Goal: Communication & Community: Participate in discussion

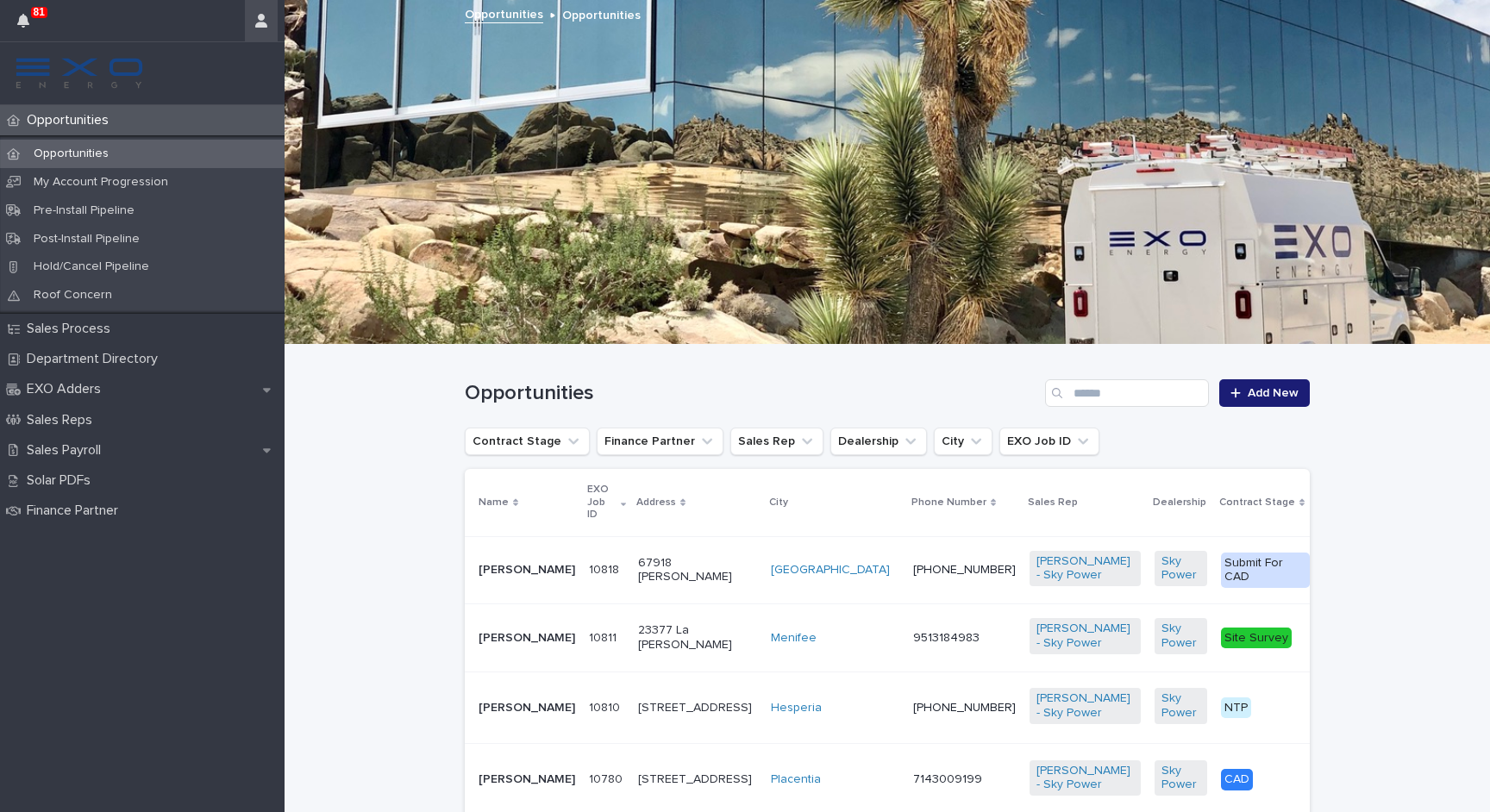
click at [260, 16] on icon "button" at bounding box center [261, 21] width 12 height 14
click at [211, 77] on p "Log Out" at bounding box center [211, 73] width 108 height 29
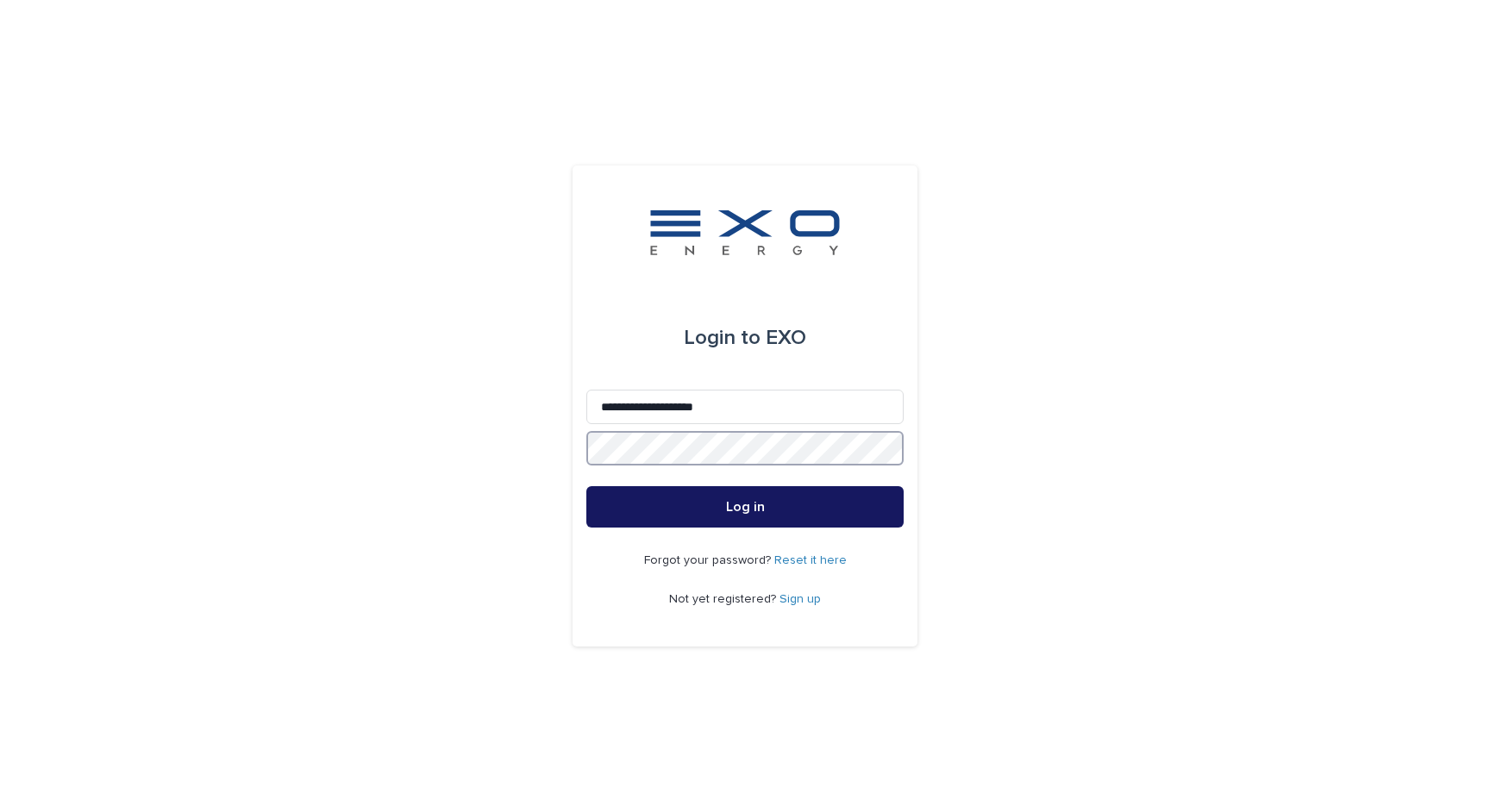
click at [745, 508] on button "Log in" at bounding box center [745, 506] width 317 height 41
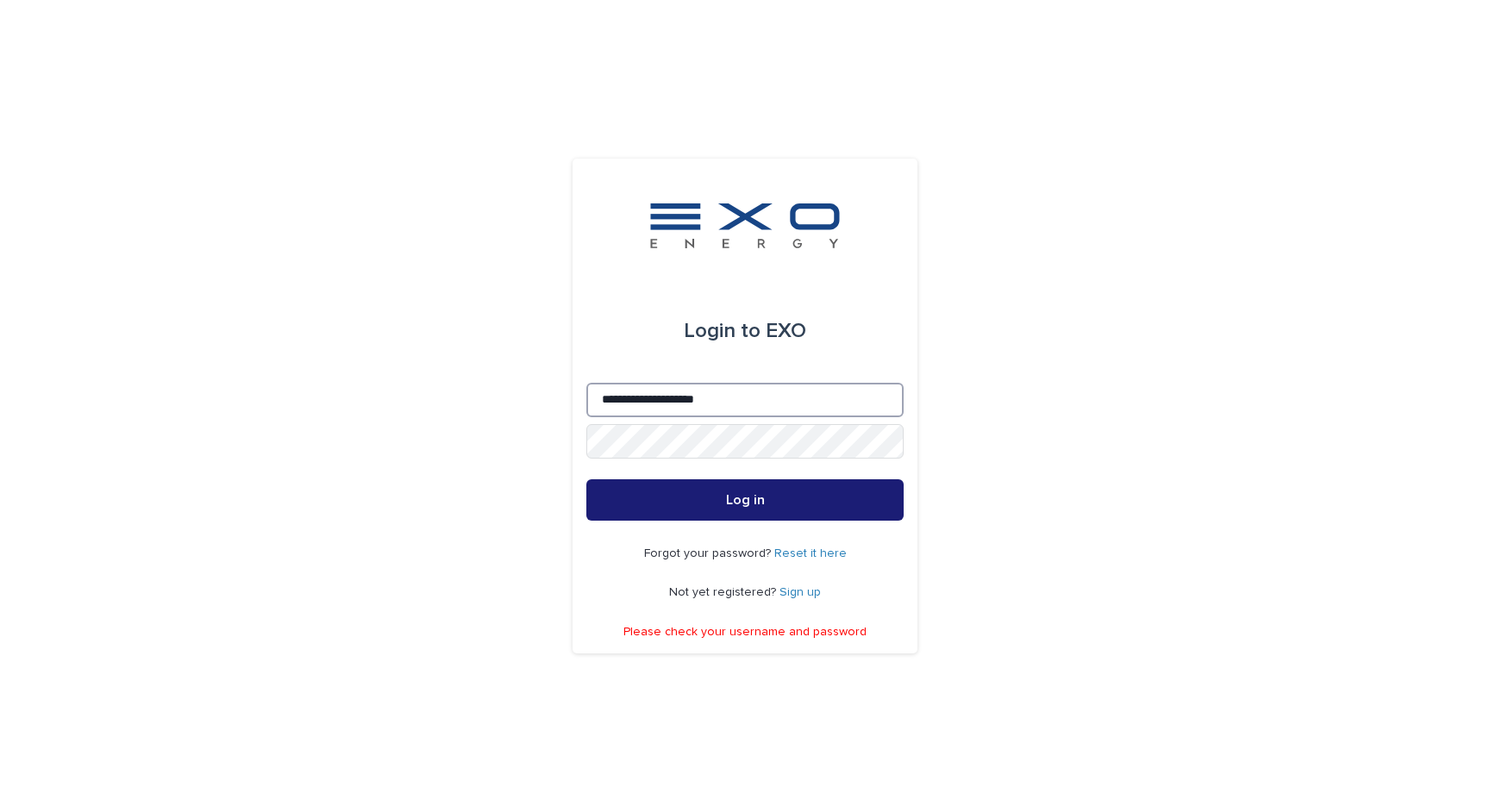
click at [673, 407] on input "**********" at bounding box center [745, 400] width 317 height 34
click at [676, 403] on input "**********" at bounding box center [745, 400] width 317 height 34
type input "**********"
click at [745, 501] on button "Log in" at bounding box center [745, 500] width 317 height 41
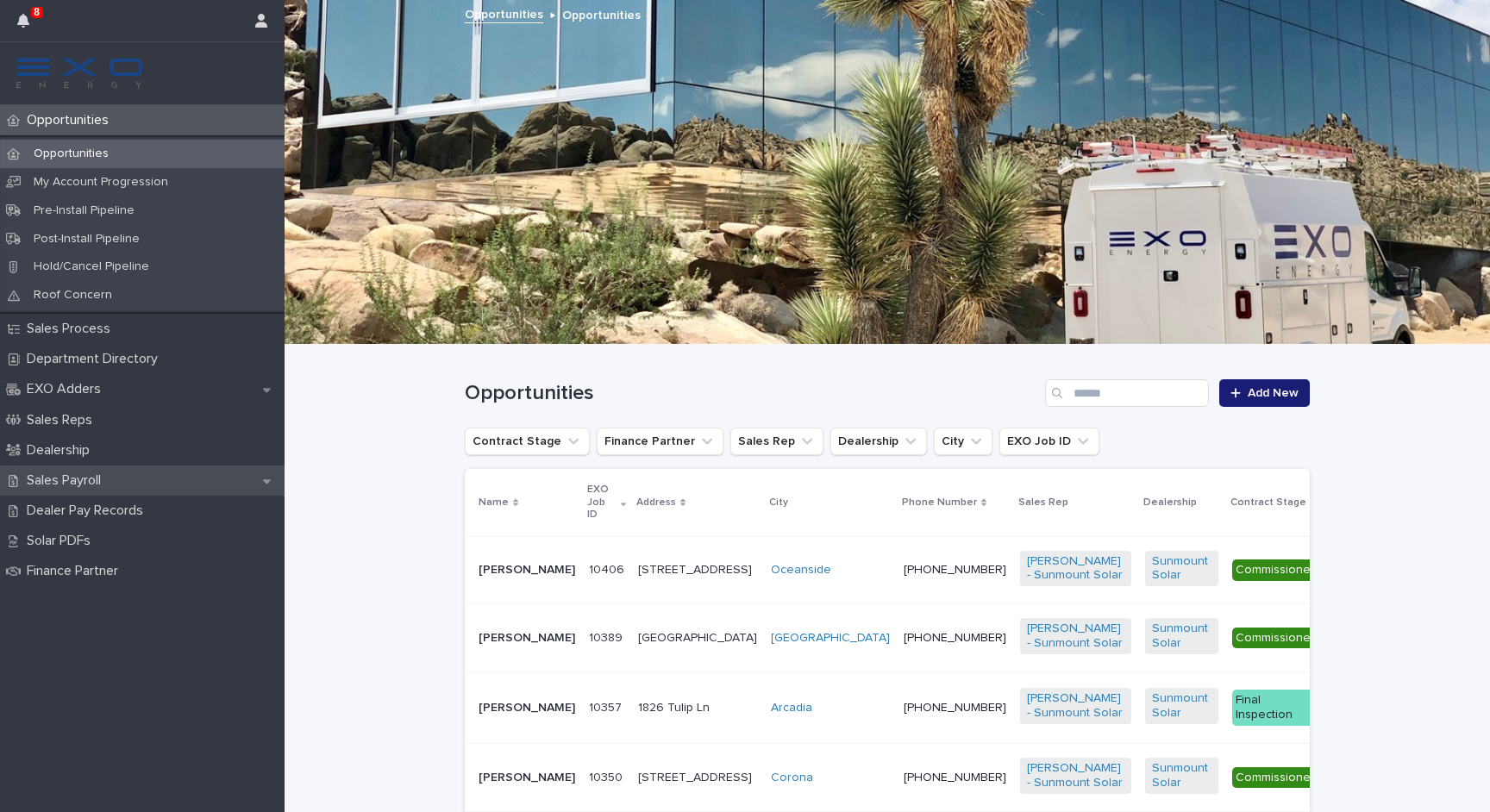
click at [115, 473] on p "Sales Payroll" at bounding box center [67, 481] width 95 height 17
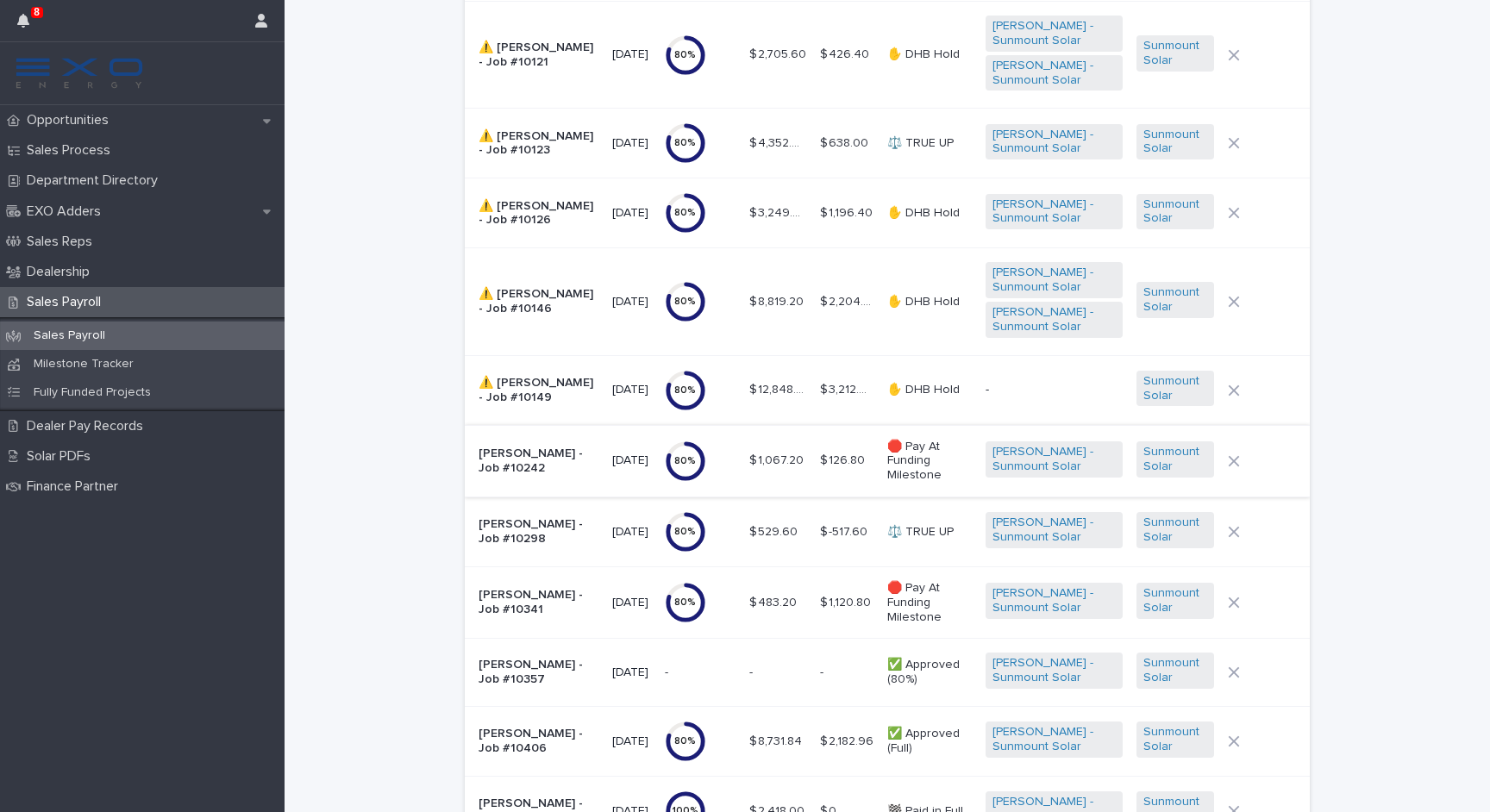
scroll to position [290, 0]
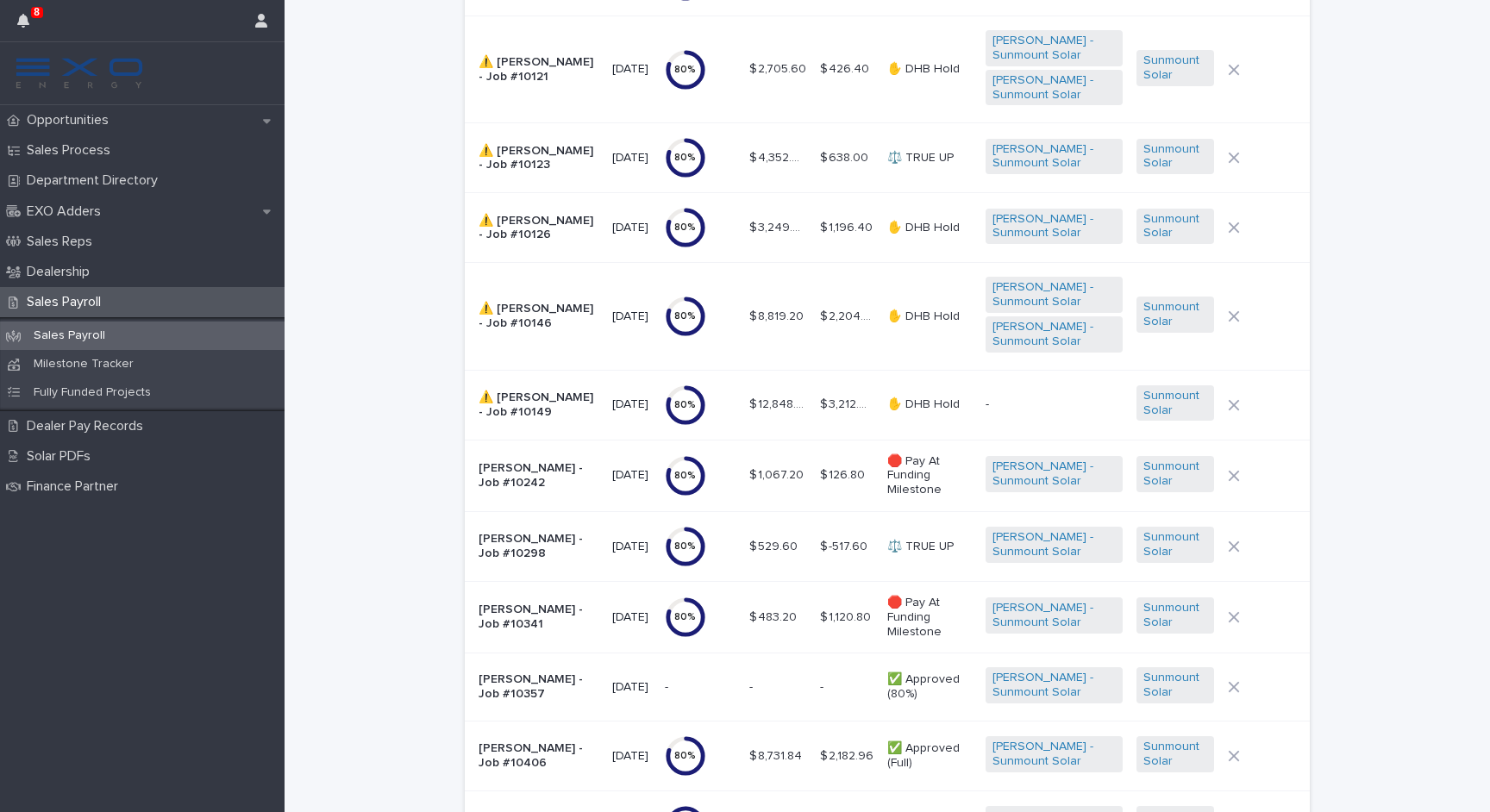
click at [566, 391] on p "⚠️ Wayne Stafford - Job #10149" at bounding box center [538, 405] width 120 height 29
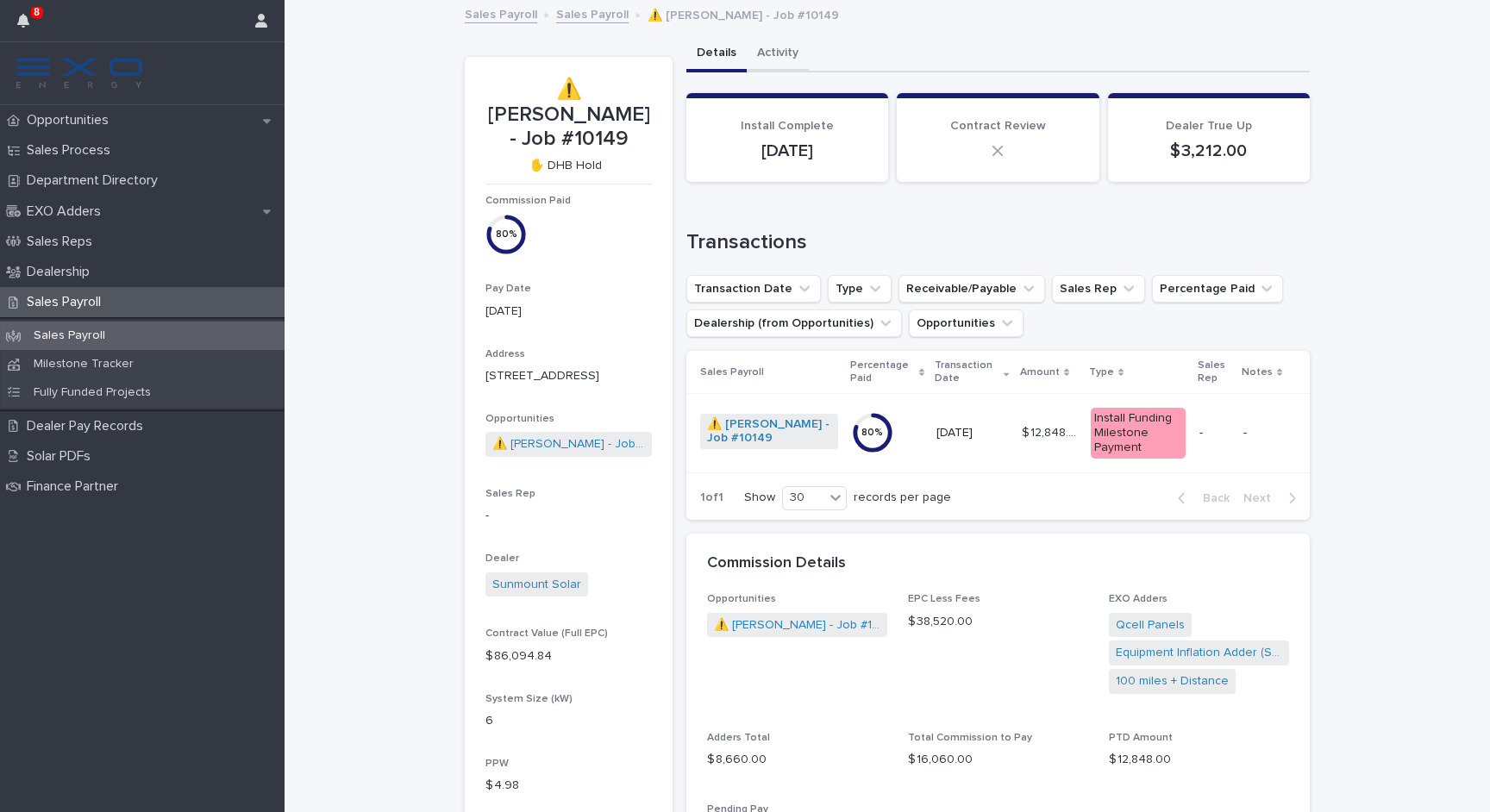
click at [774, 59] on button "Activity" at bounding box center [778, 54] width 62 height 36
click at [707, 48] on button "Details" at bounding box center [716, 54] width 61 height 36
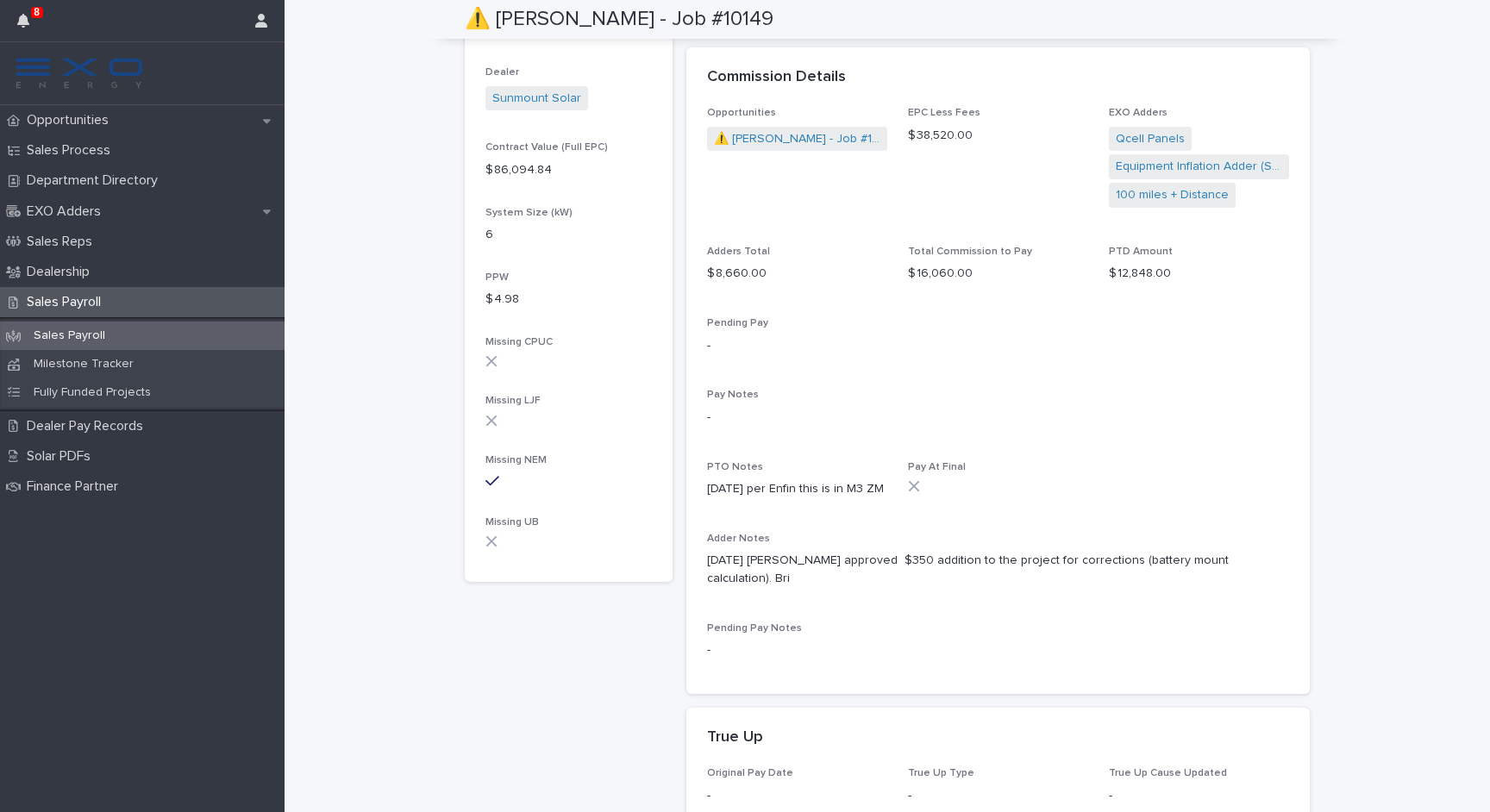
scroll to position [354, 0]
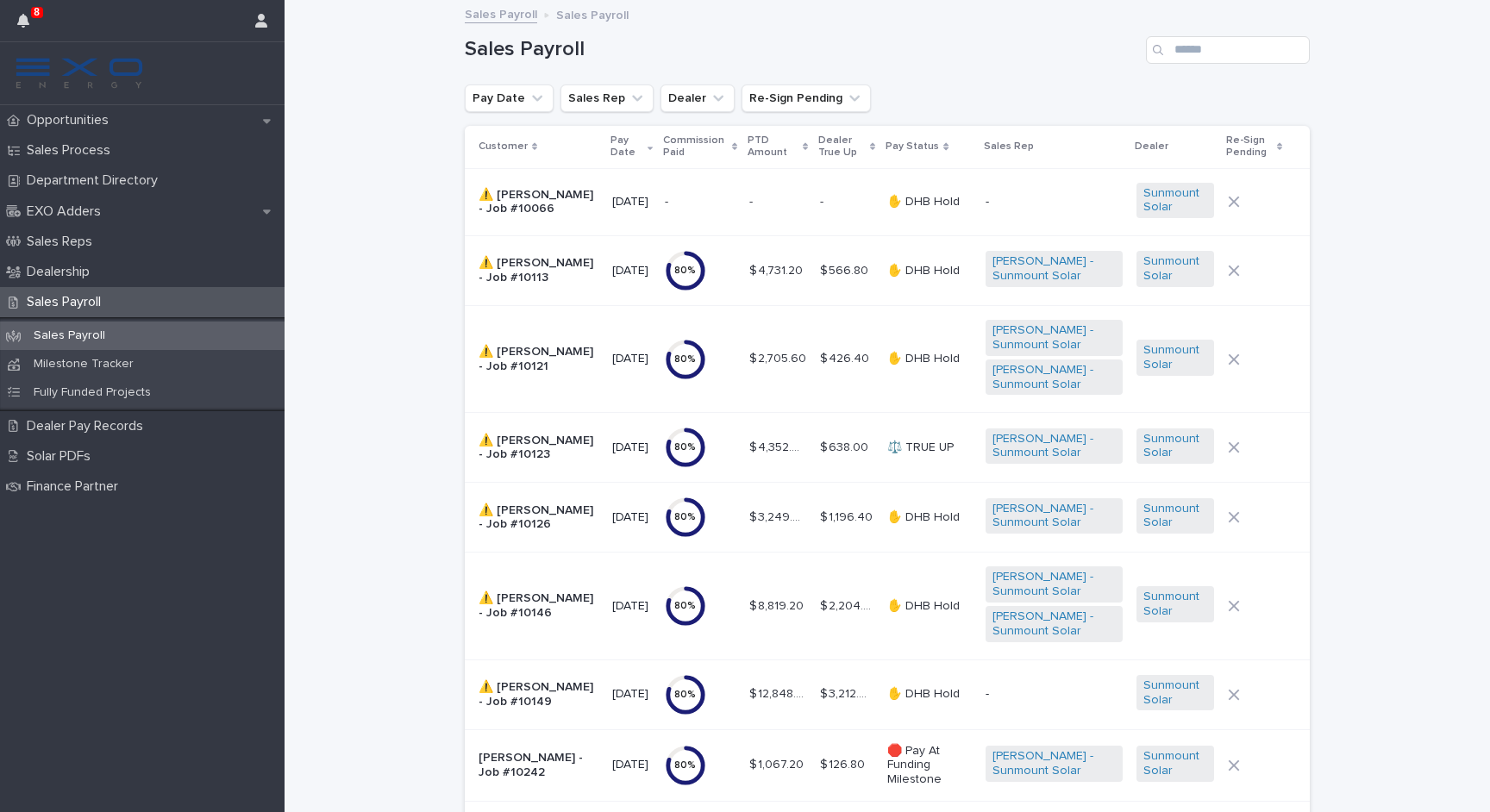
click at [549, 259] on p "⚠️ Steven Adams - Job #10113" at bounding box center [538, 270] width 120 height 29
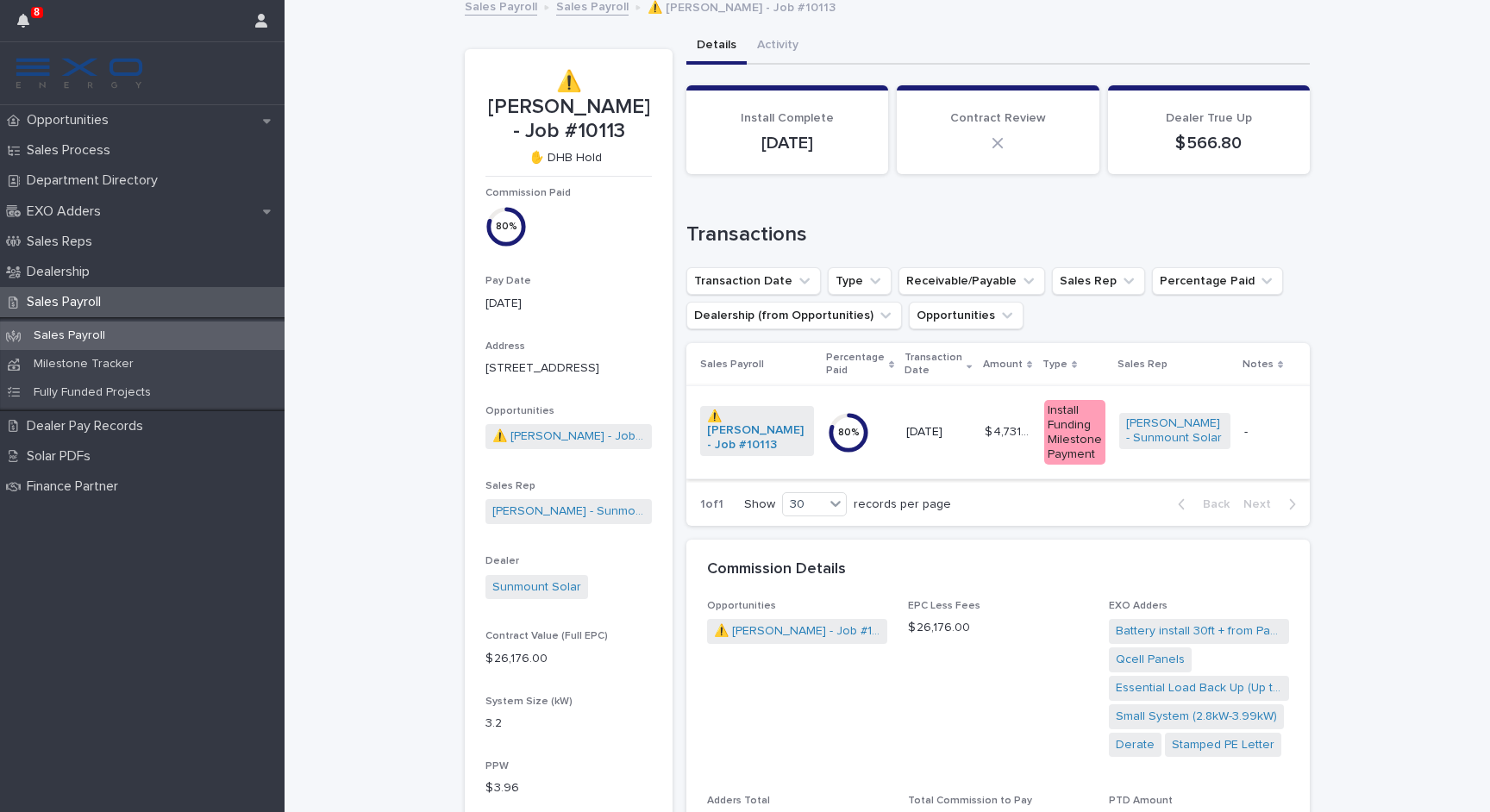
scroll to position [3, 0]
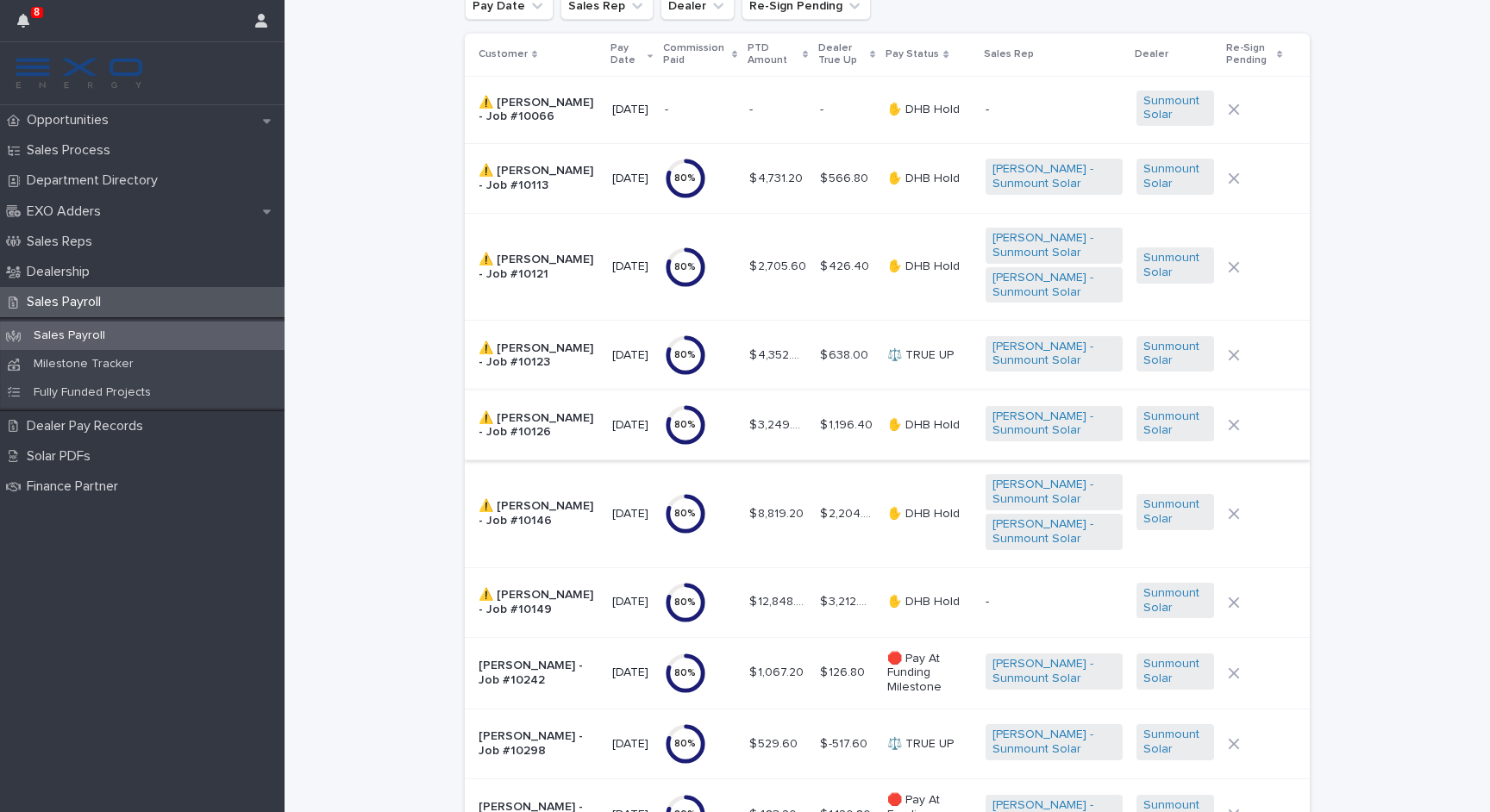
scroll to position [90, 0]
click at [557, 172] on p "⚠️ Steven Adams - Job #10113" at bounding box center [538, 180] width 120 height 29
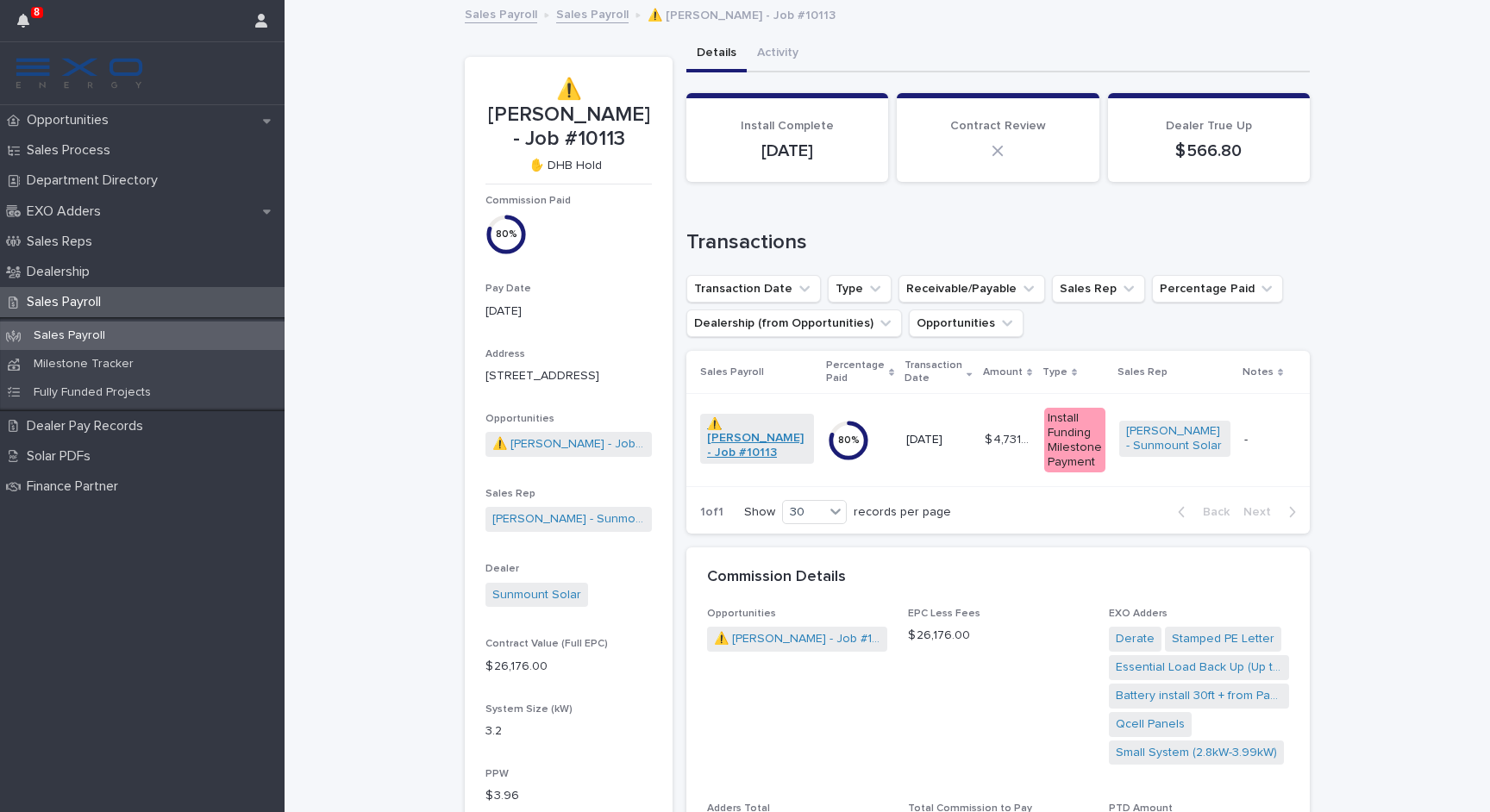
click at [741, 420] on link "⚠️ Steven Adams - Job #10113" at bounding box center [756, 438] width 100 height 43
click at [733, 429] on link "⚠️ Steven Adams - Job #10113" at bounding box center [756, 438] width 100 height 43
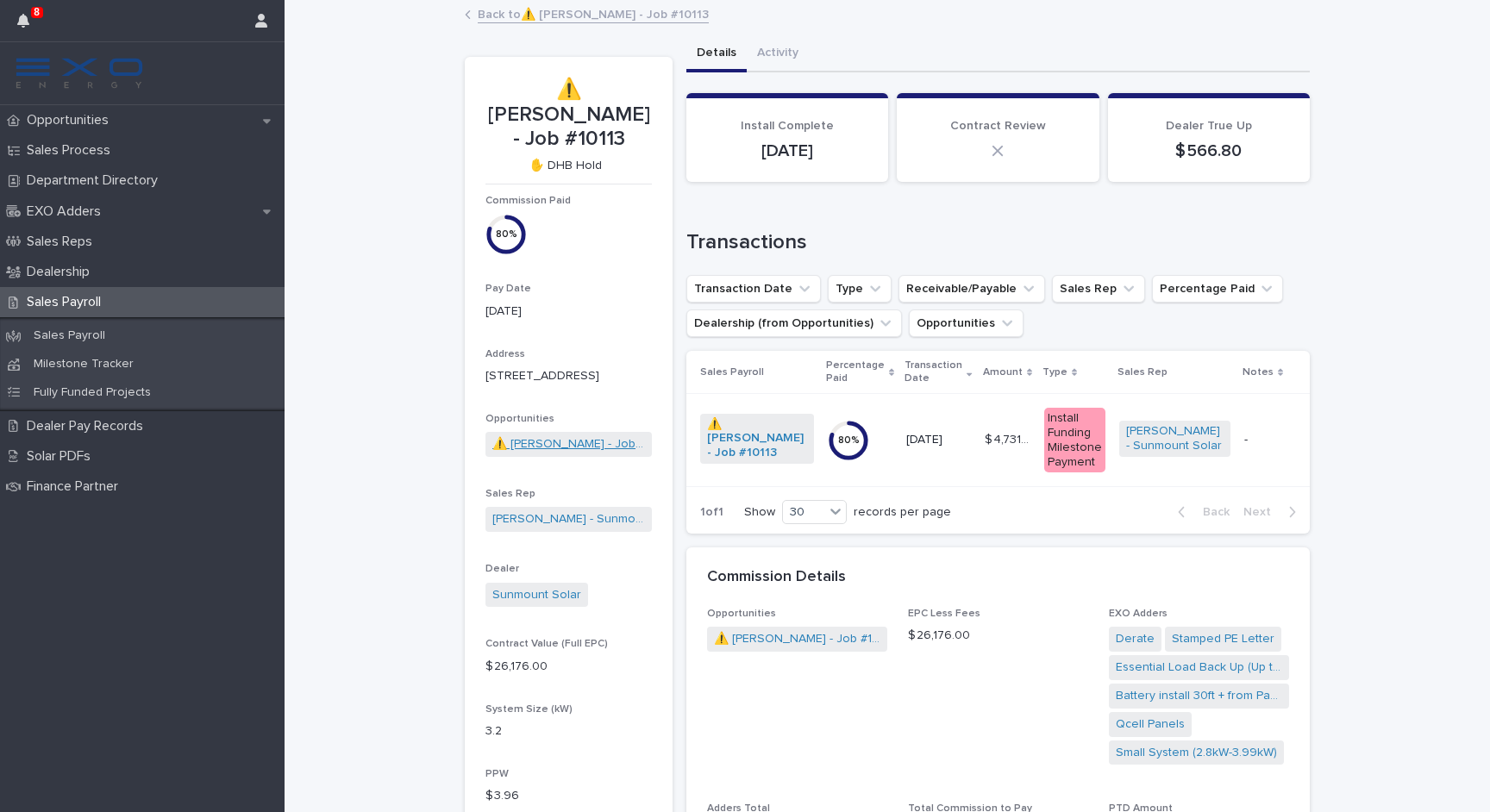
click at [559, 435] on link "⚠️ Steven Adams - Job #10113" at bounding box center [569, 444] width 153 height 18
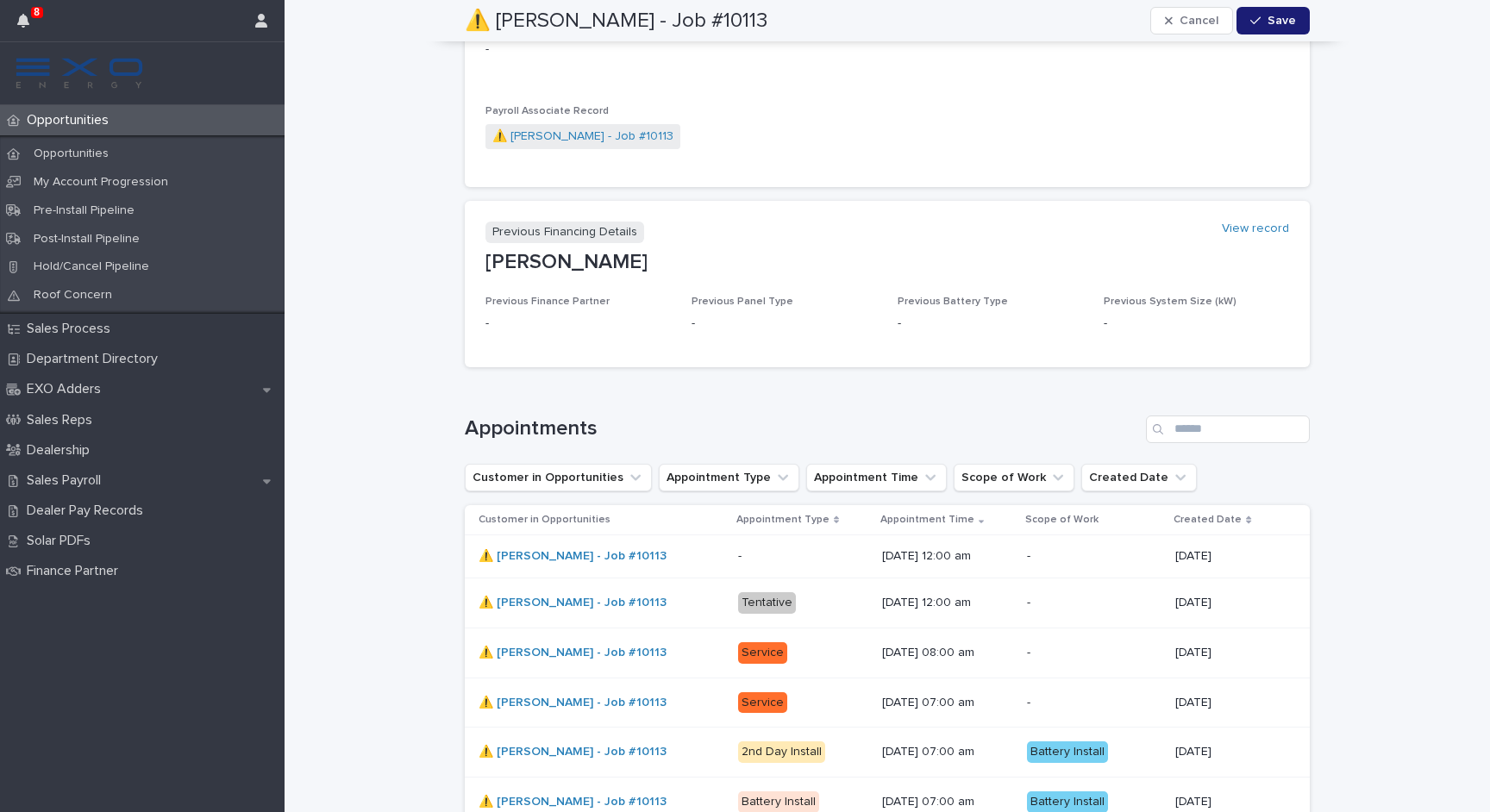
scroll to position [2282, 0]
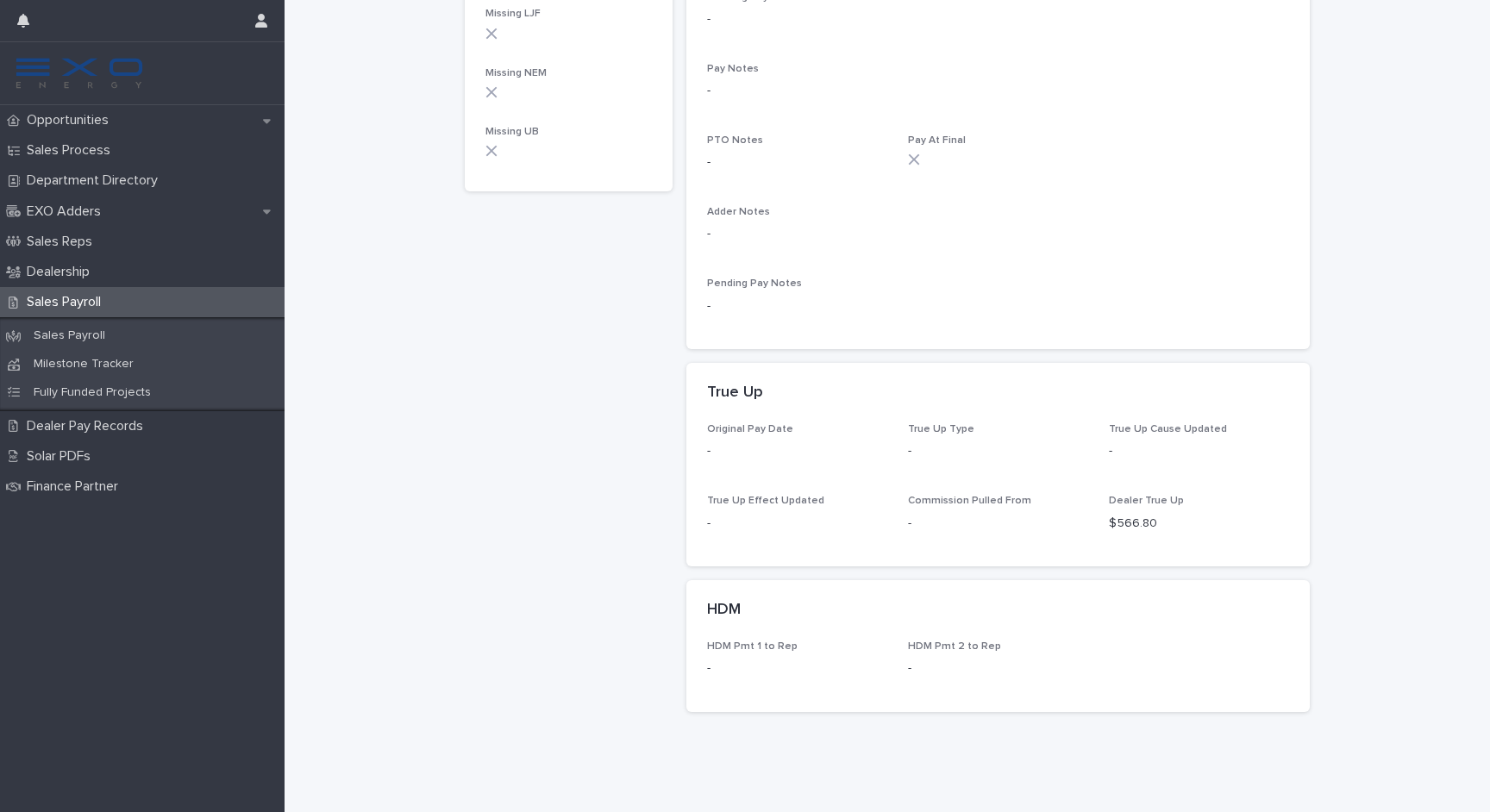
scroll to position [855, 0]
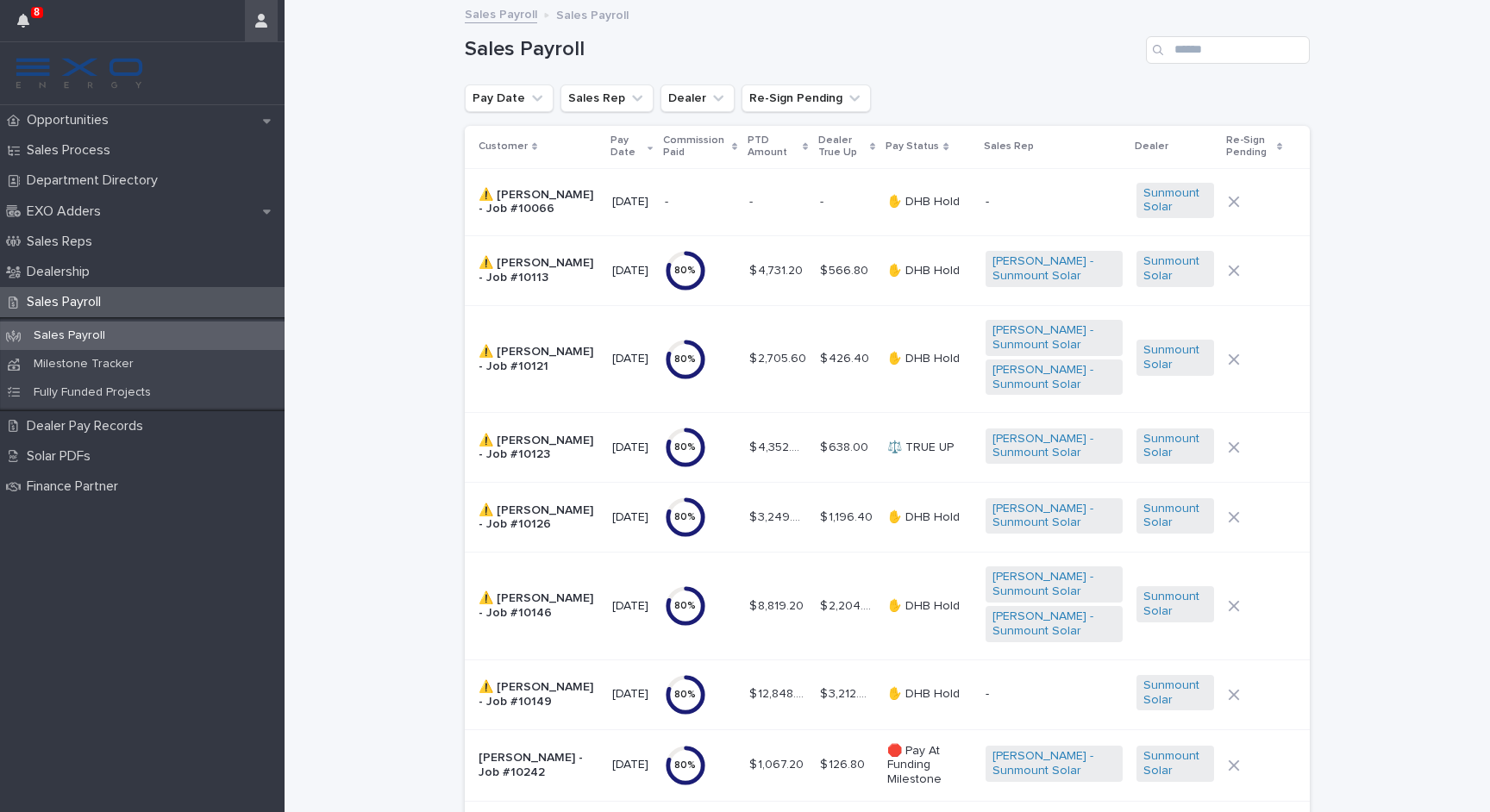
click at [275, 24] on button "button" at bounding box center [261, 21] width 33 height 41
click at [220, 63] on p "Log Out" at bounding box center [211, 73] width 108 height 29
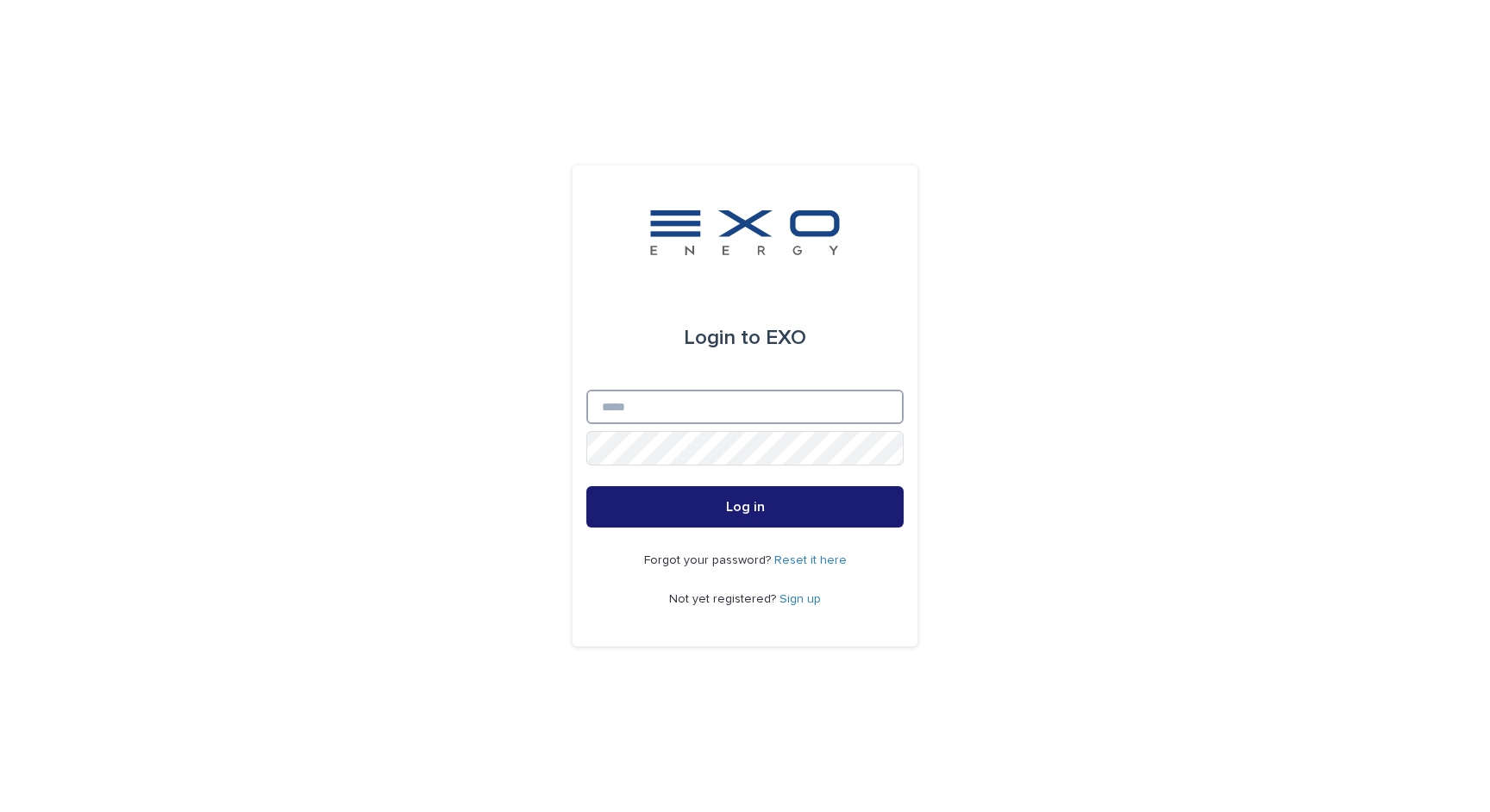
type input "**********"
click at [745, 508] on button "Log in" at bounding box center [745, 506] width 317 height 41
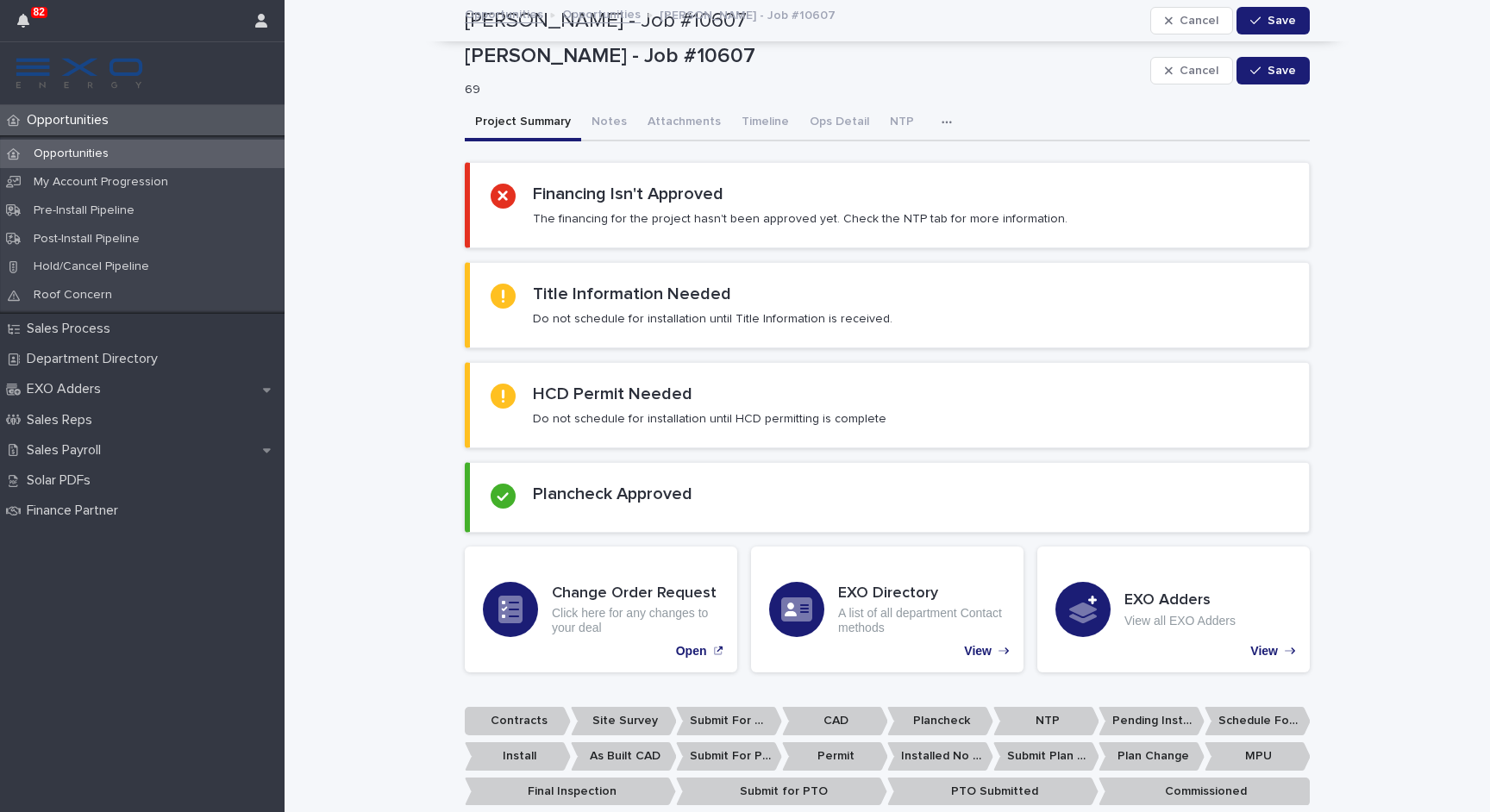
scroll to position [776, 0]
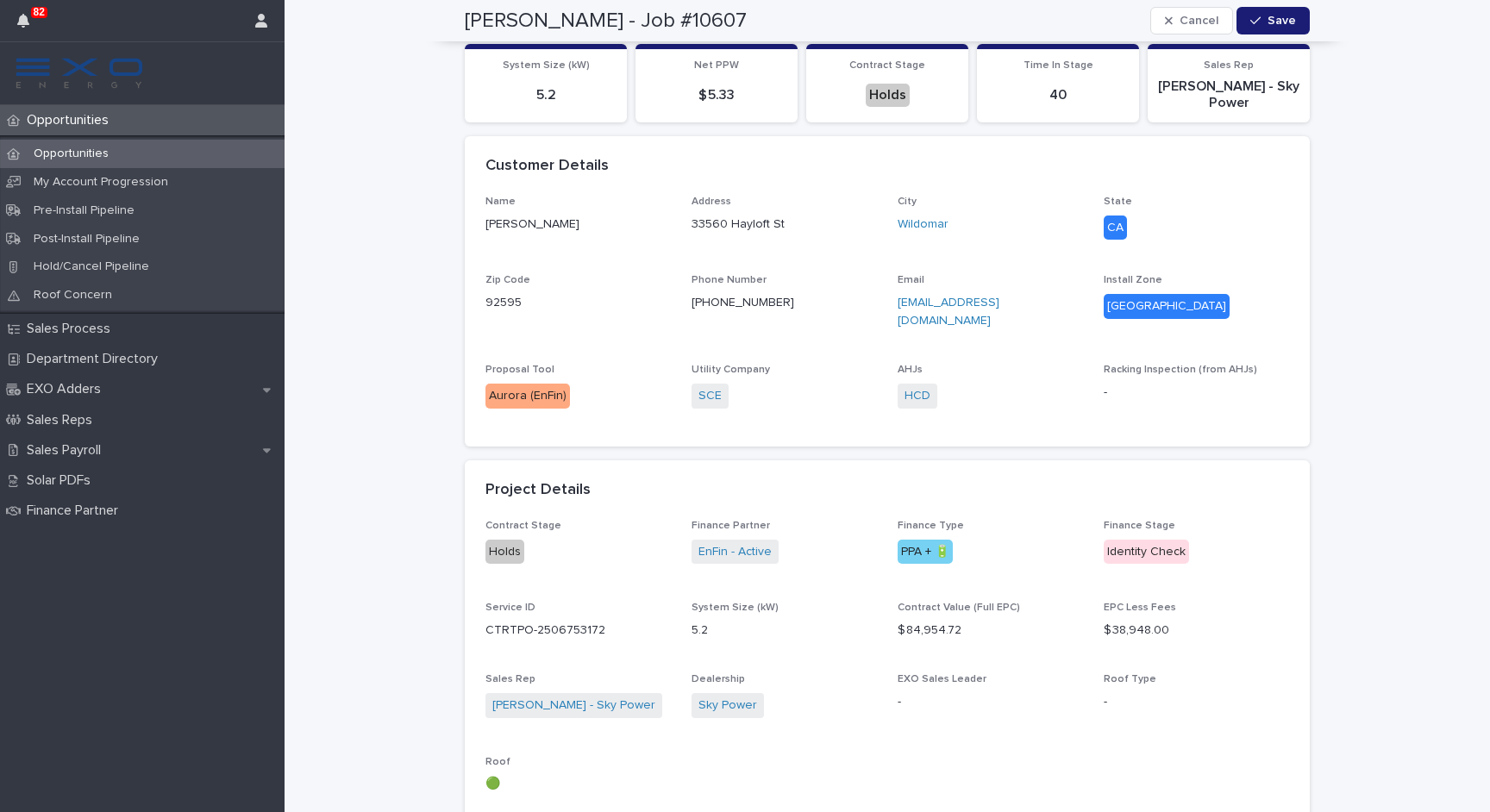
click at [96, 146] on p "Opportunities" at bounding box center [71, 154] width 103 height 15
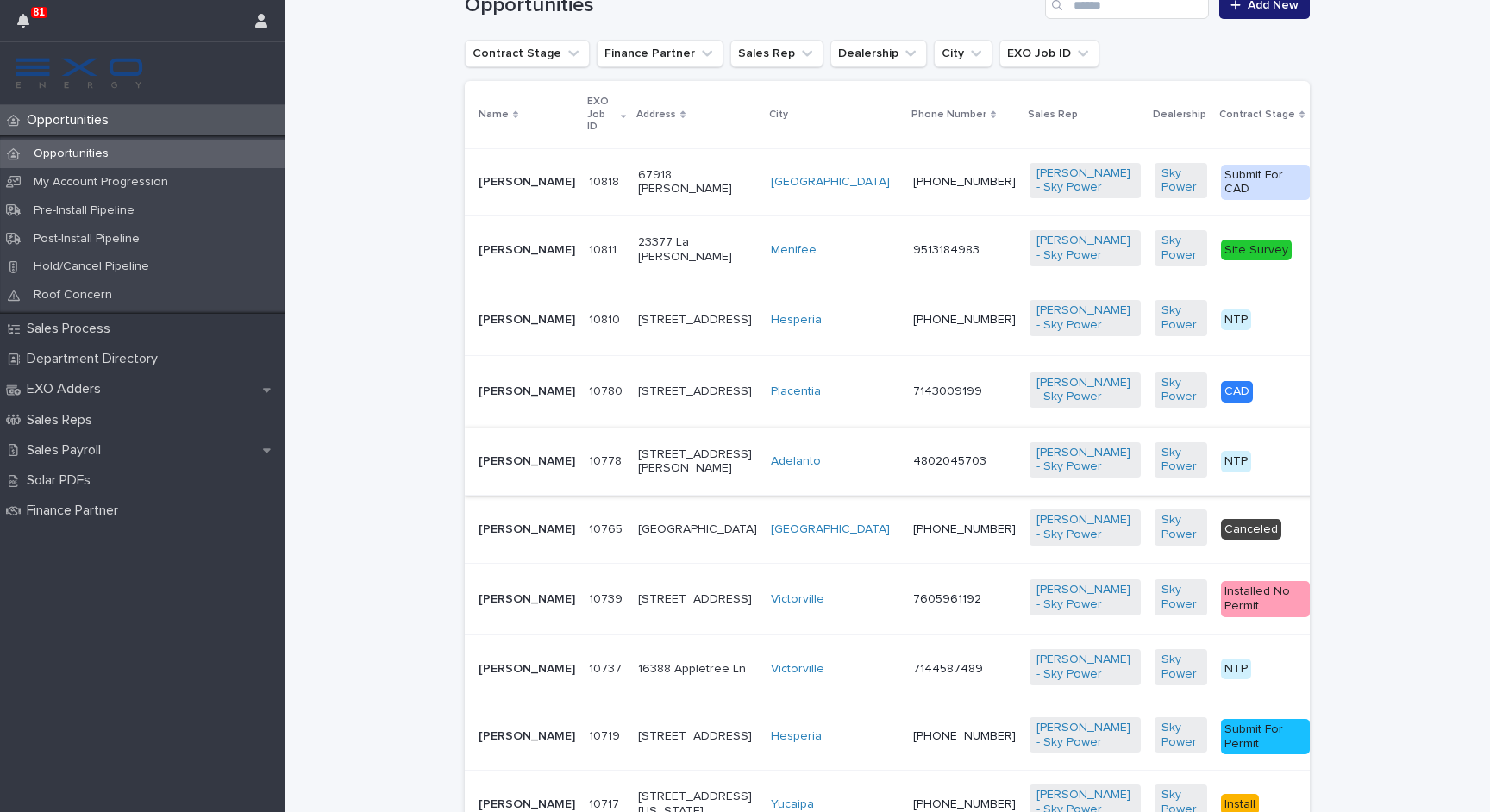
scroll to position [429, 0]
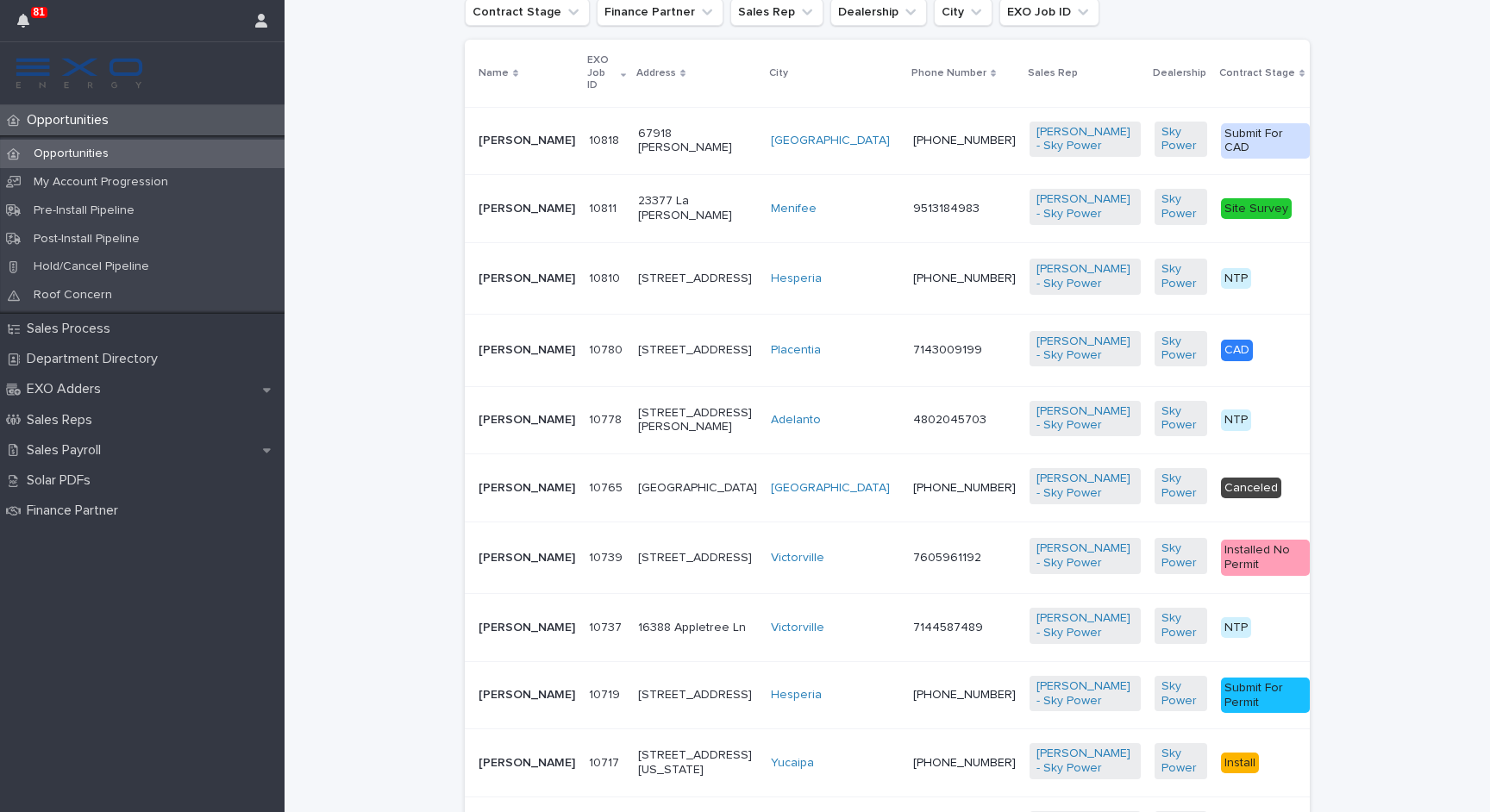
click at [481, 428] on p "[PERSON_NAME]" at bounding box center [527, 420] width 97 height 15
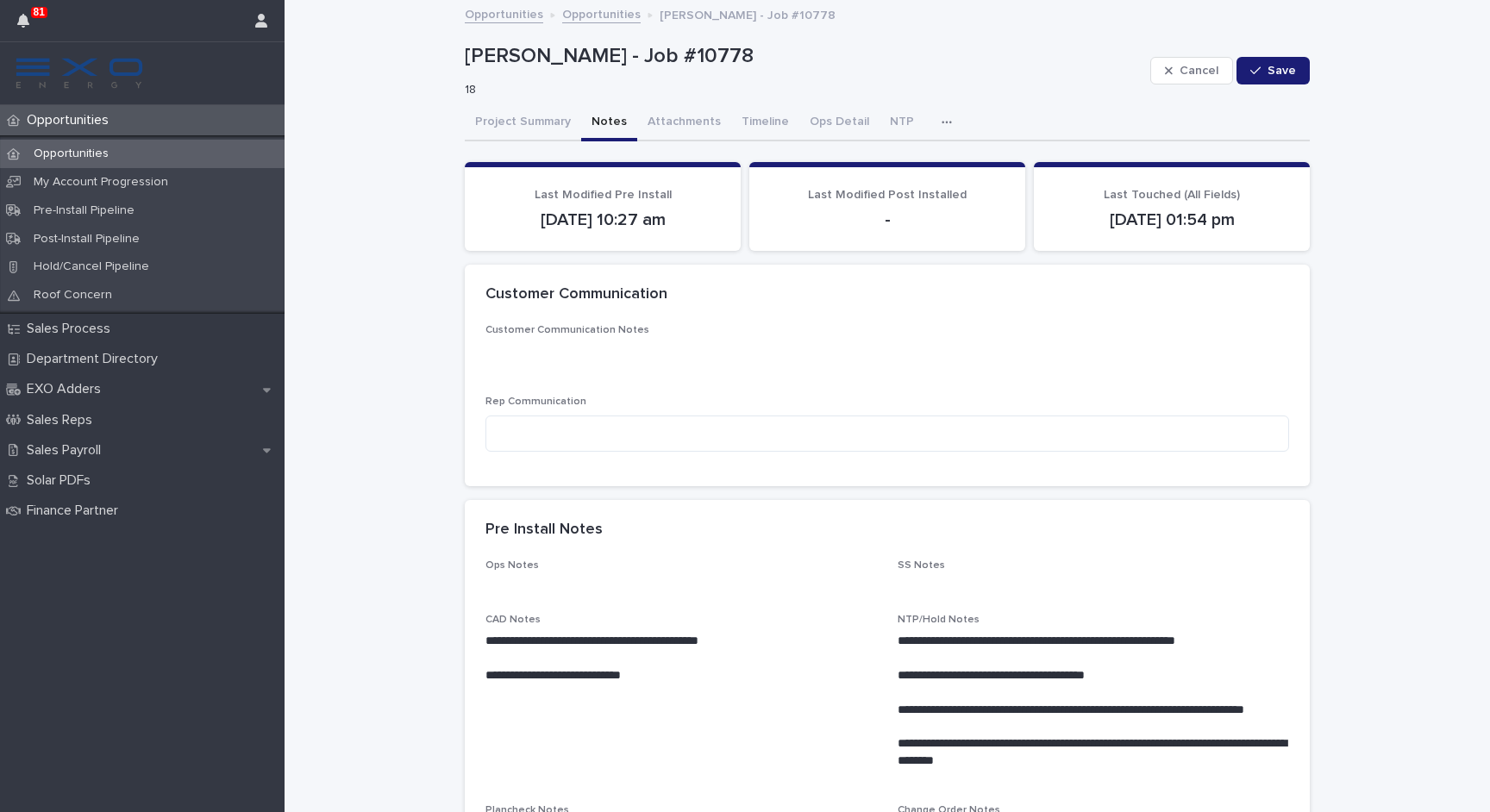
click at [610, 114] on button "Notes" at bounding box center [609, 123] width 56 height 36
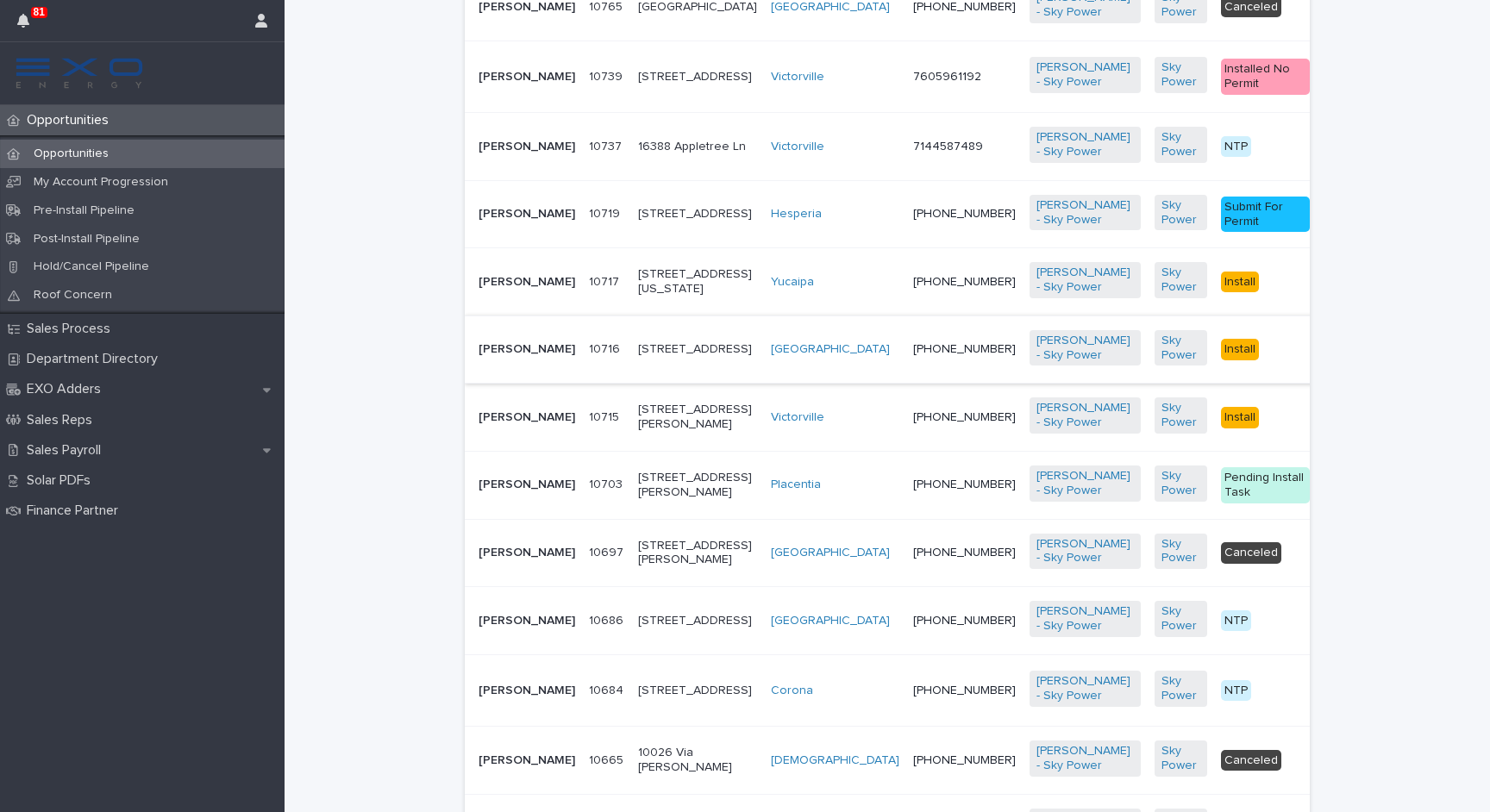
scroll to position [877, 0]
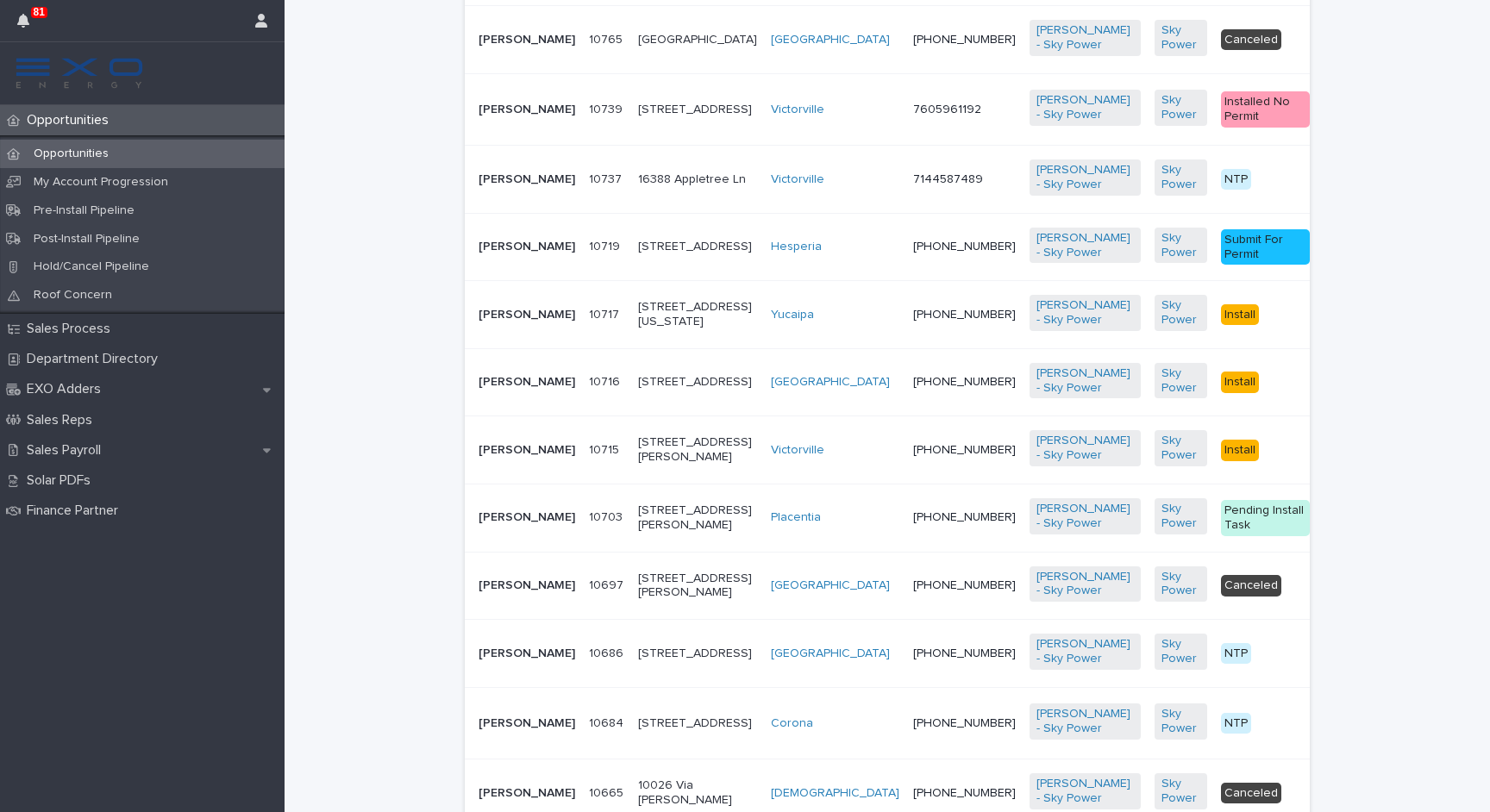
click at [506, 187] on p "[PERSON_NAME]" at bounding box center [527, 180] width 97 height 15
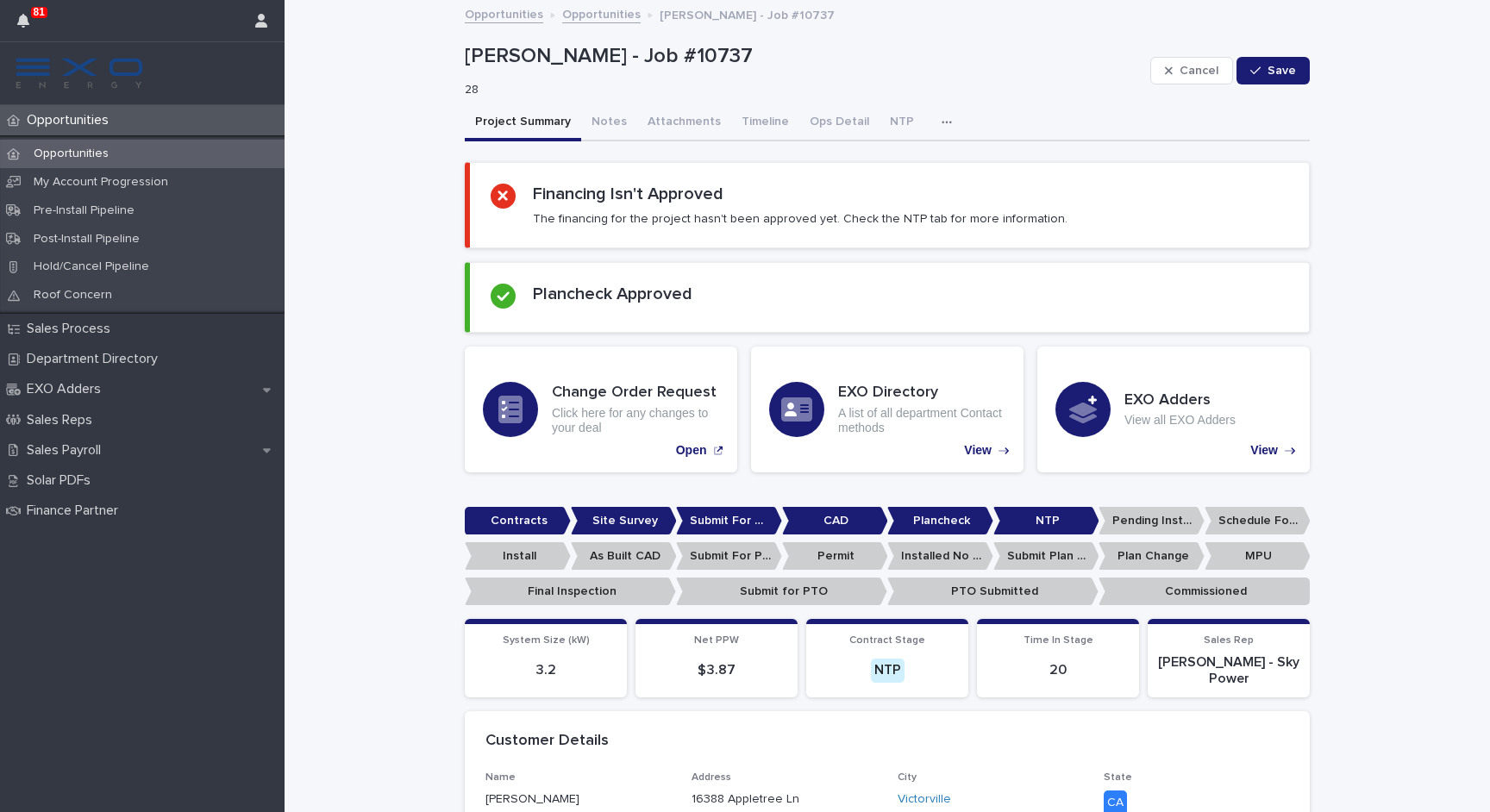
click at [942, 121] on div "button" at bounding box center [950, 122] width 17 height 12
click at [917, 165] on button "Activity" at bounding box center [887, 168] width 114 height 26
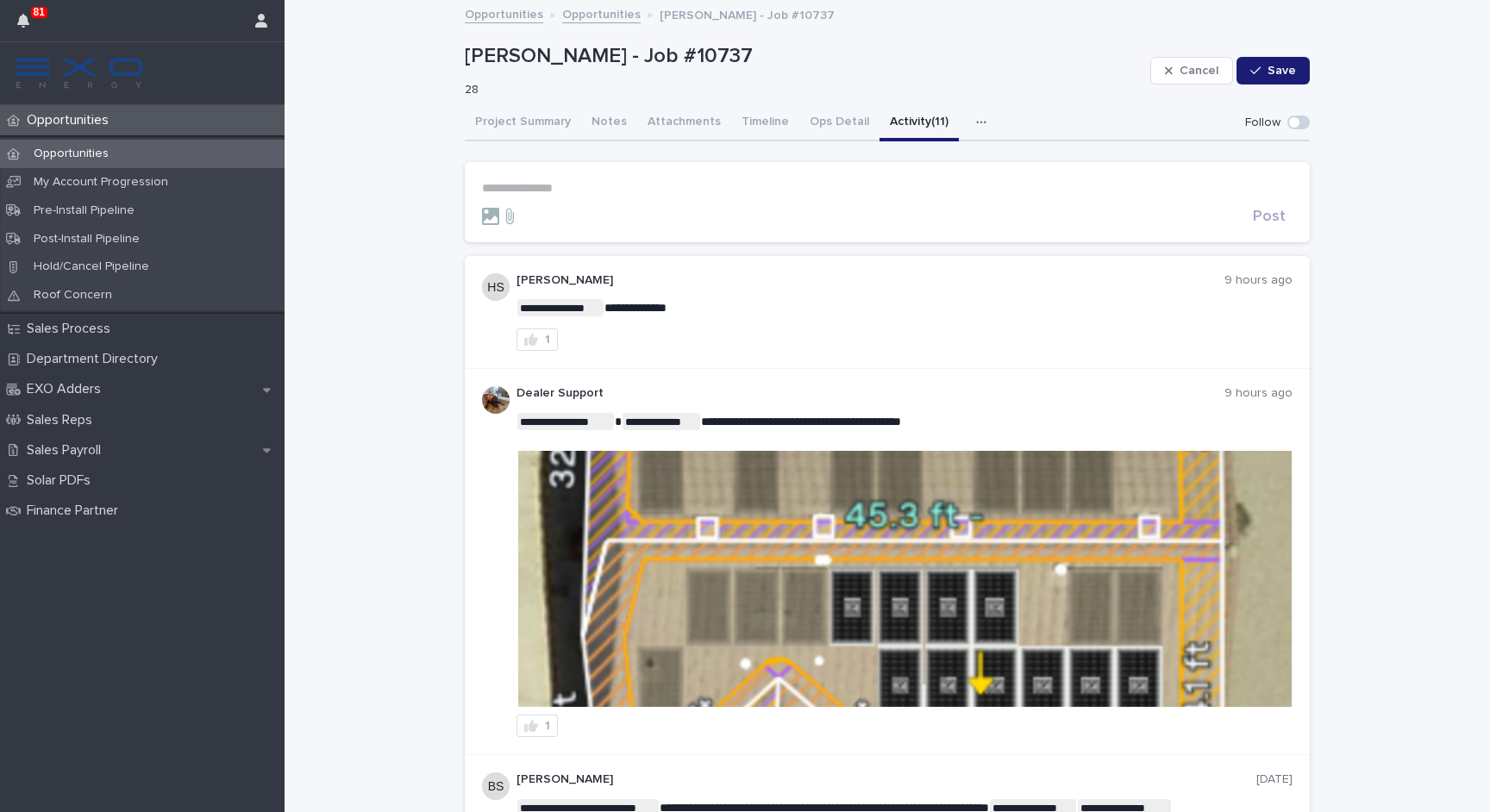
click at [883, 187] on p "**********" at bounding box center [887, 188] width 810 height 15
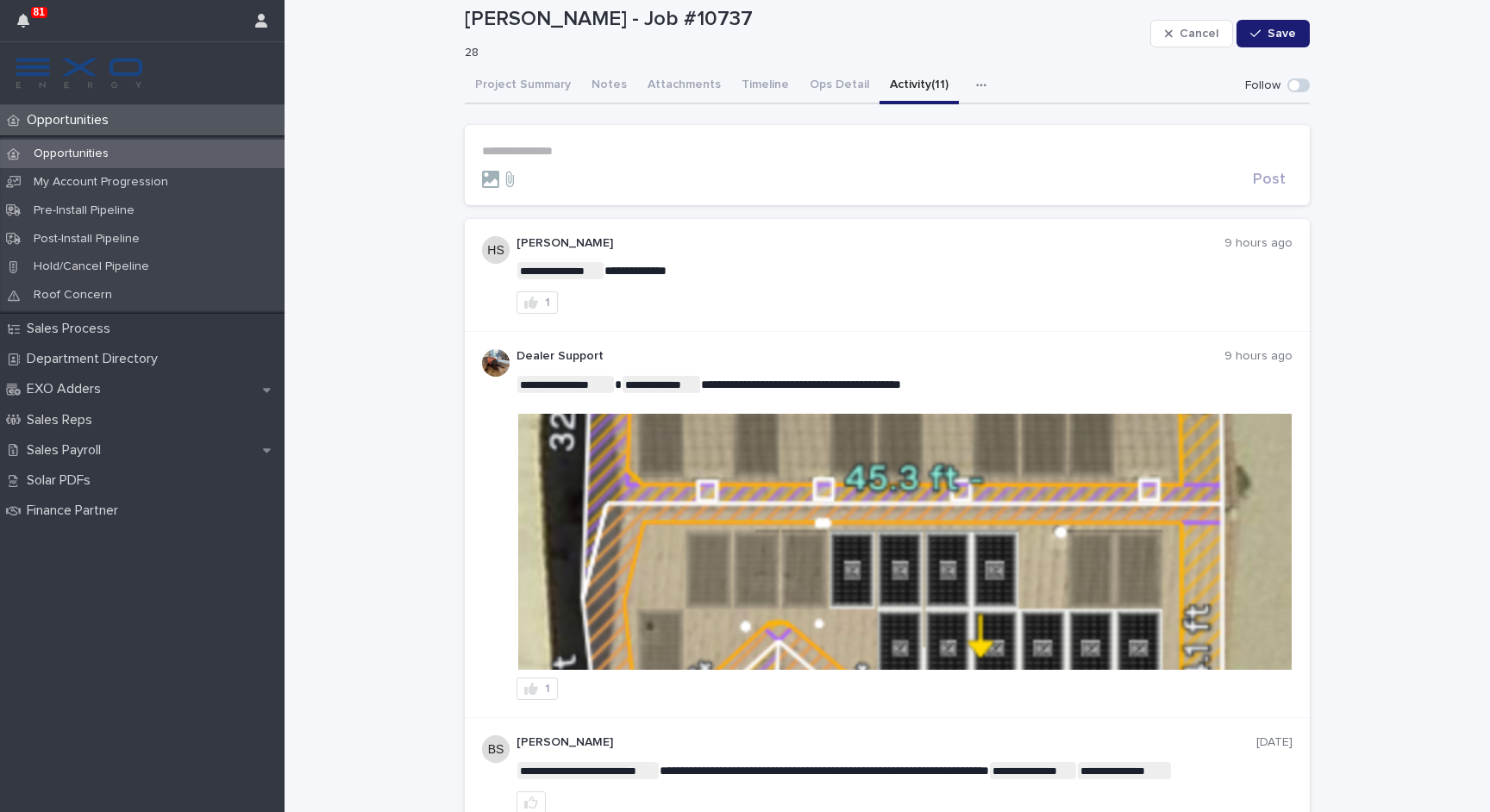
scroll to position [14, 0]
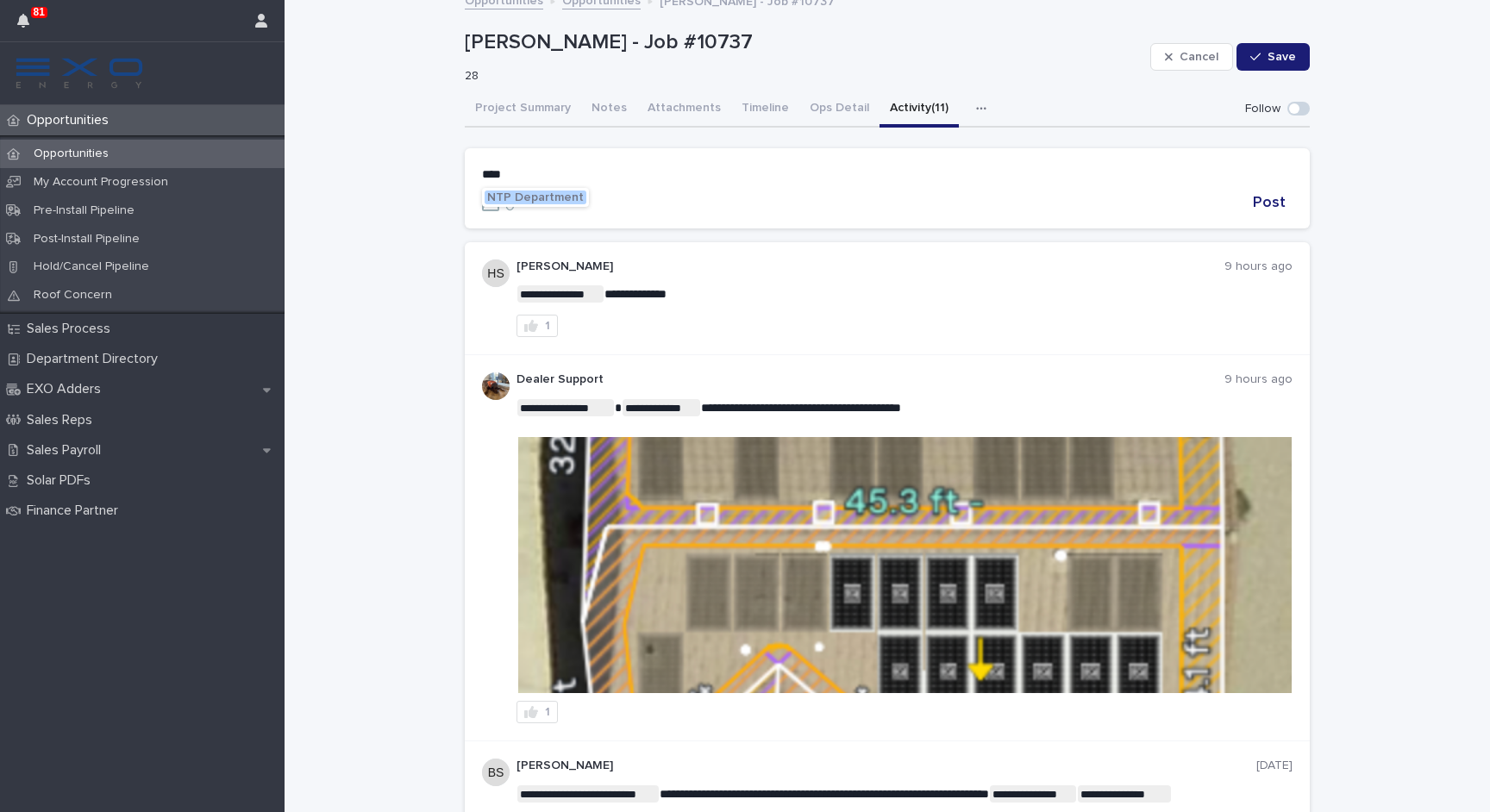
click at [566, 199] on span "NTP Department" at bounding box center [535, 197] width 97 height 12
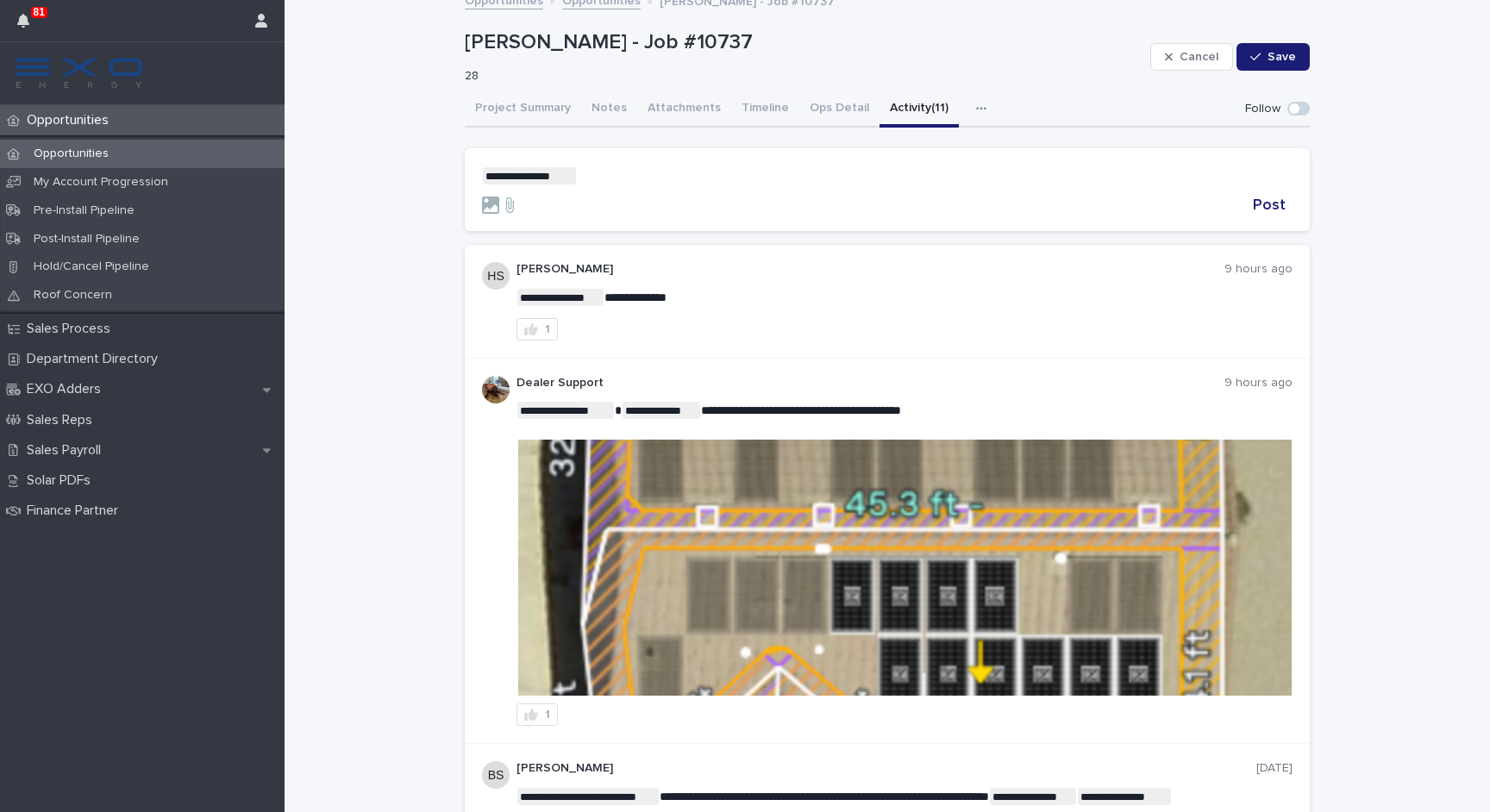
click at [636, 184] on form "**********" at bounding box center [887, 190] width 810 height 47
click at [634, 170] on p "**********" at bounding box center [887, 175] width 810 height 17
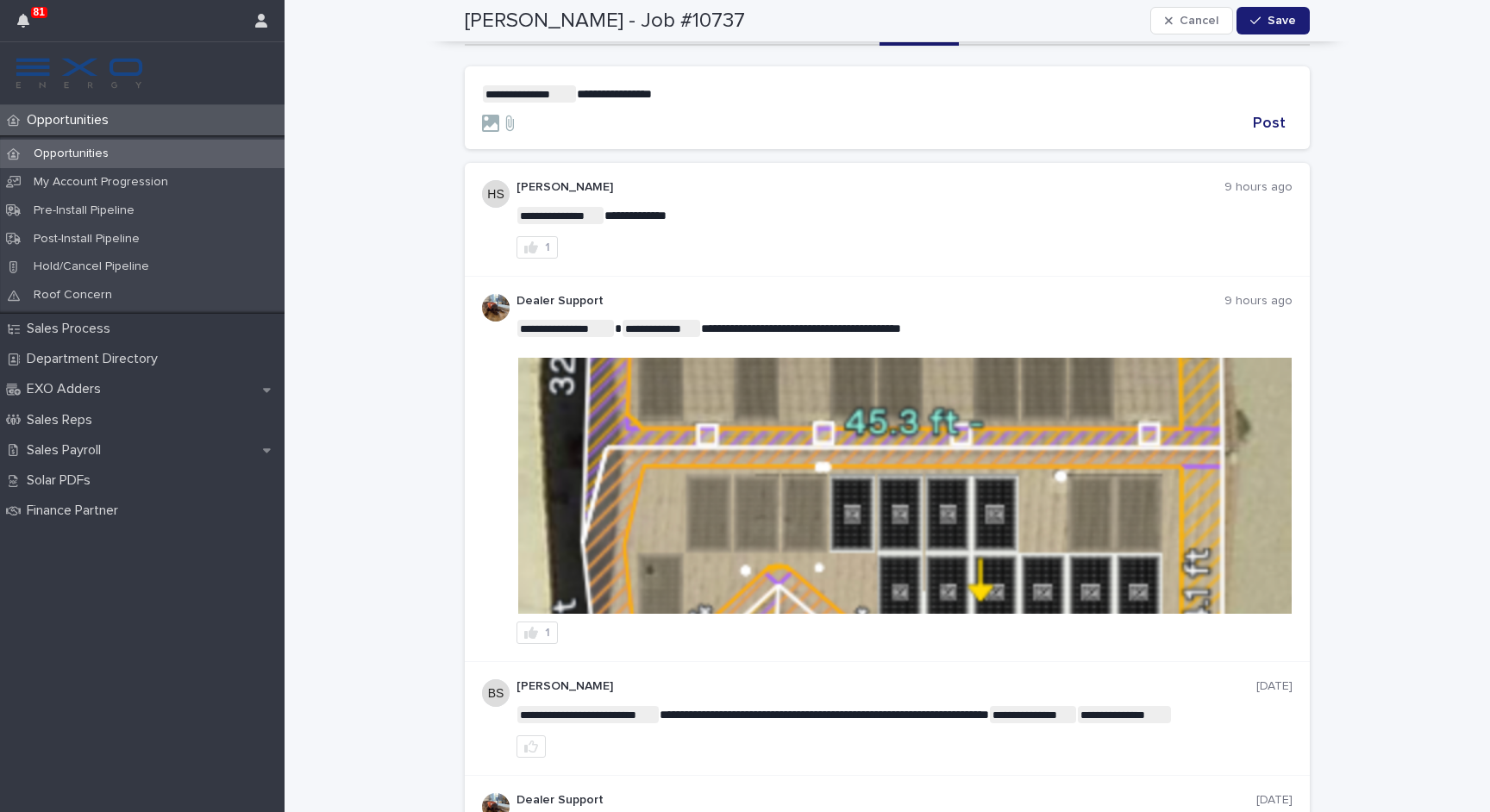
scroll to position [95, 0]
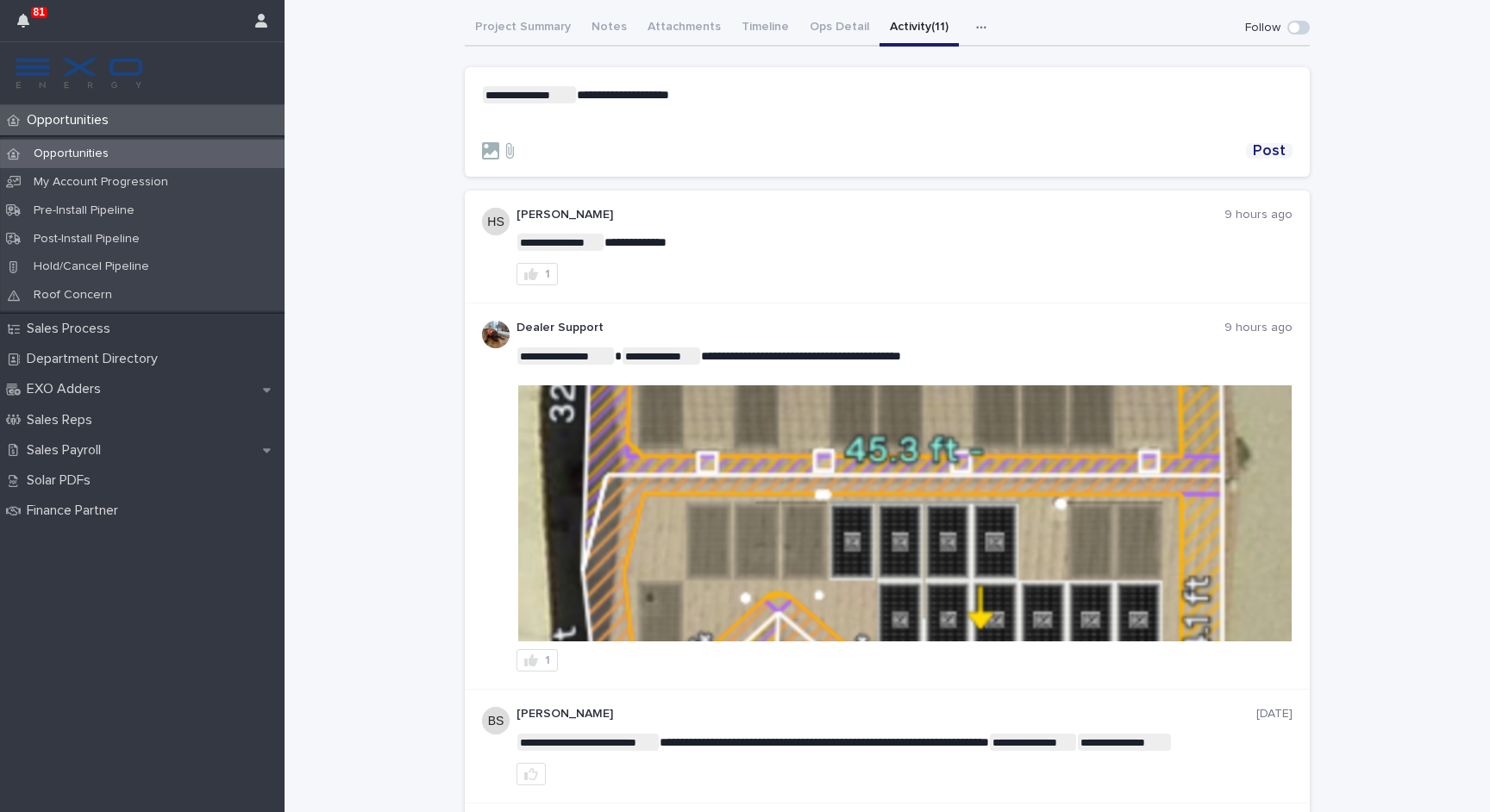
click at [1273, 152] on span "Post" at bounding box center [1268, 150] width 33 height 16
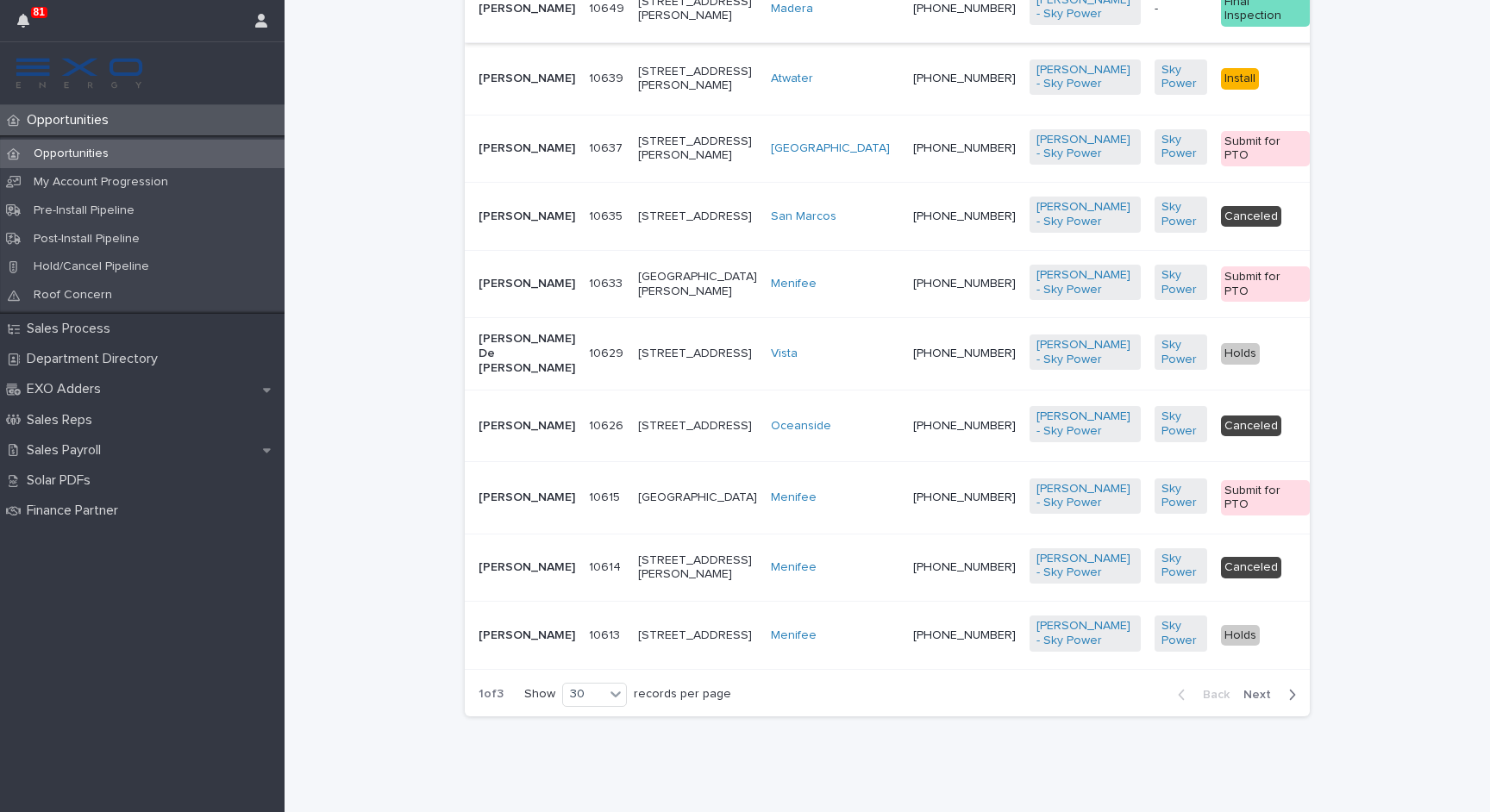
scroll to position [2086, 0]
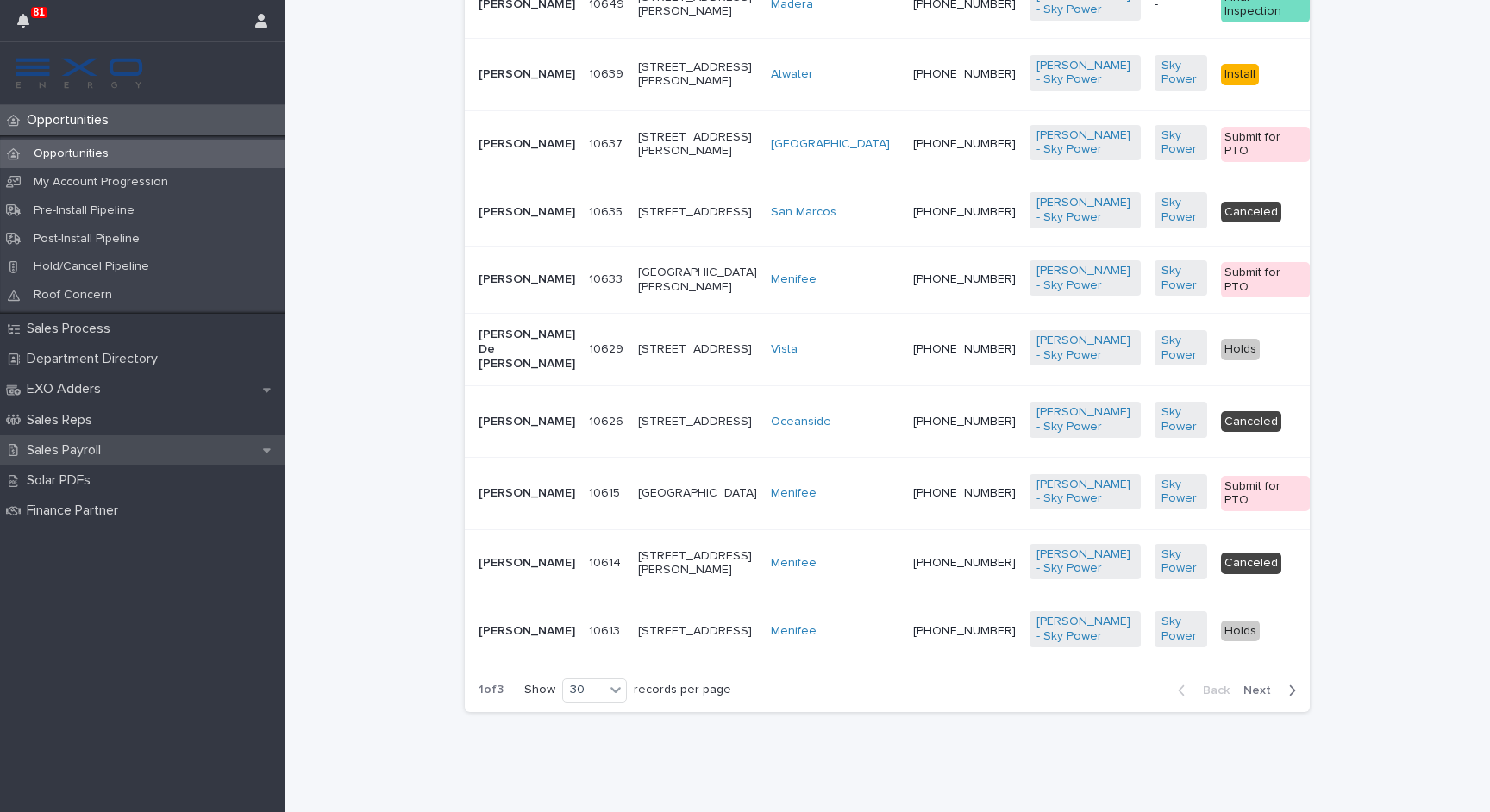
click at [89, 442] on p "Sales Payroll" at bounding box center [67, 450] width 95 height 17
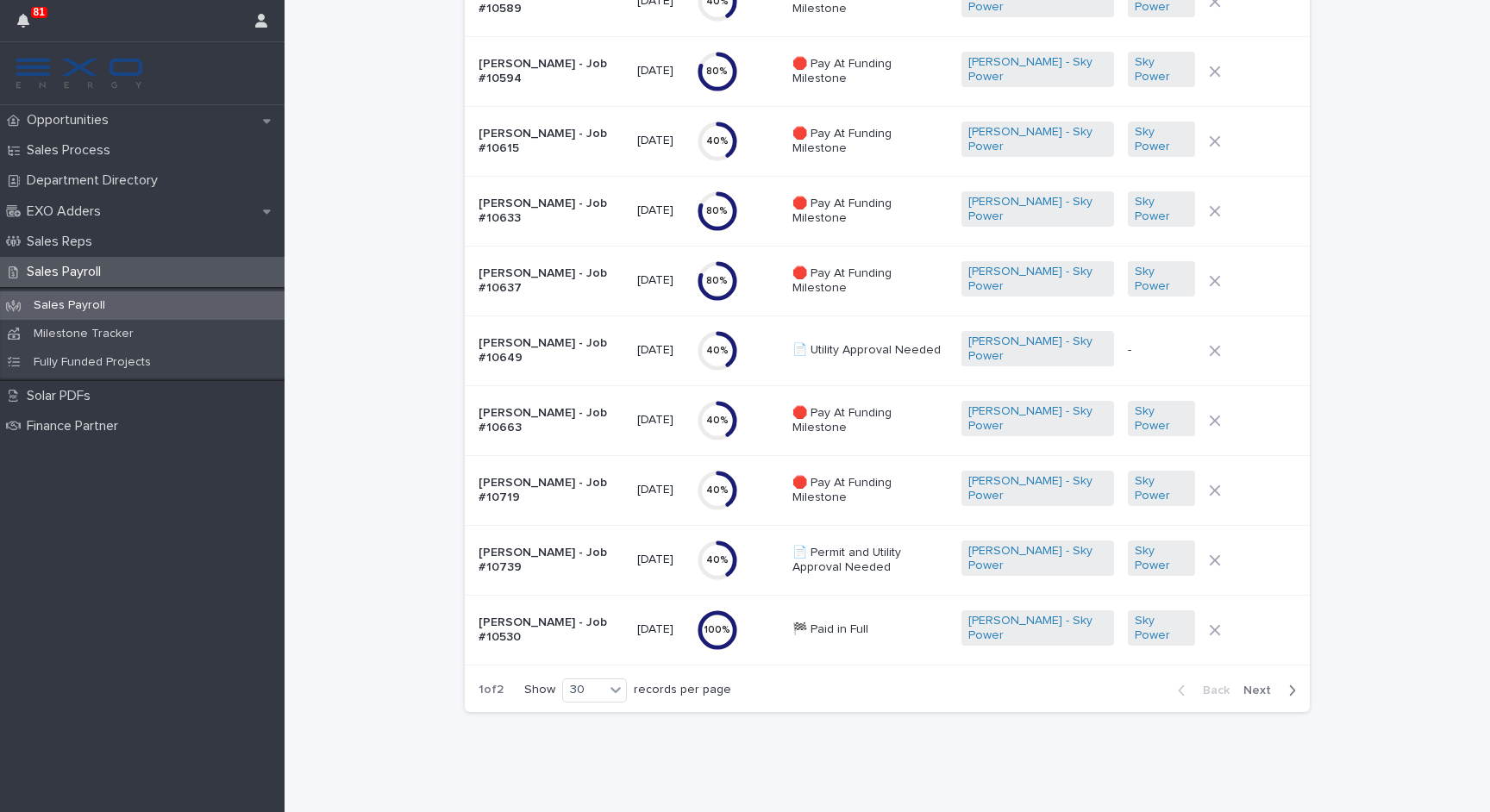
scroll to position [1597, 0]
